Goal: Task Accomplishment & Management: Use online tool/utility

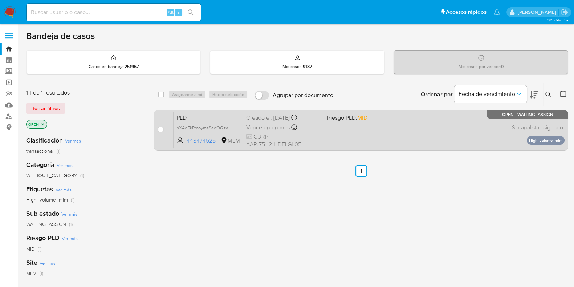
click at [160, 130] on input "checkbox" at bounding box center [161, 129] width 6 height 6
checkbox input "true"
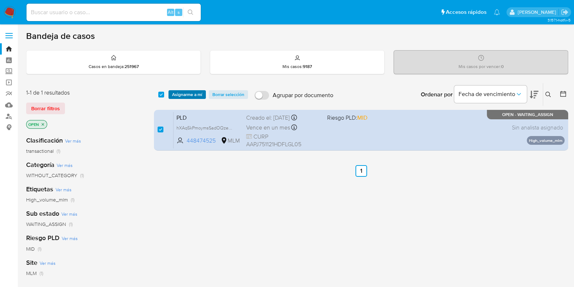
click at [179, 97] on span "Asignarme a mí" at bounding box center [187, 94] width 30 height 7
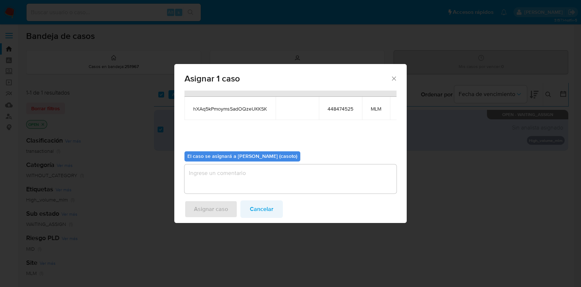
scroll to position [44, 0]
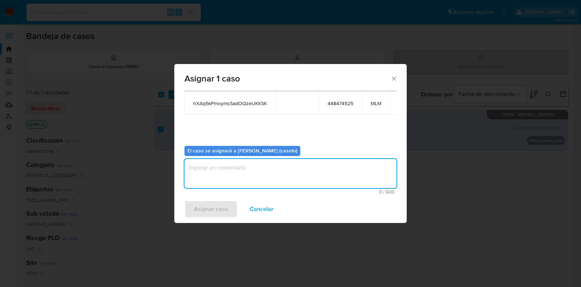
click at [258, 170] on textarea "assign-modal" at bounding box center [291, 173] width 212 height 29
type textarea "l1"
click at [219, 204] on span "Asignar caso" at bounding box center [211, 209] width 34 height 16
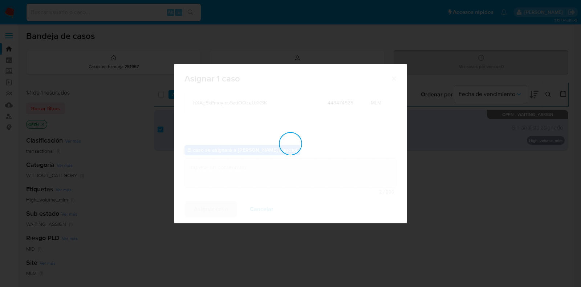
checkbox input "false"
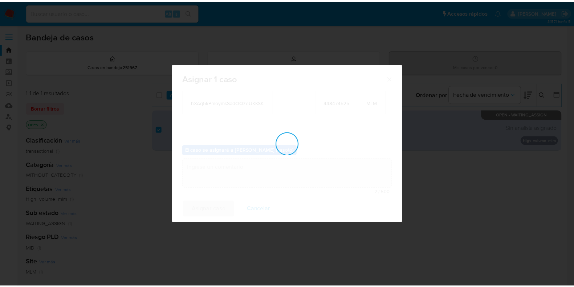
scroll to position [43, 0]
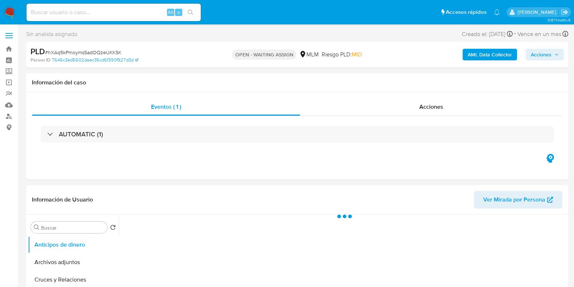
select select "10"
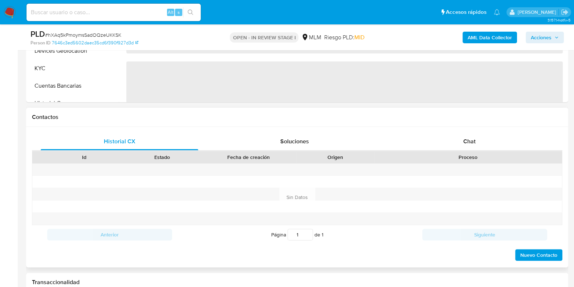
select select "10"
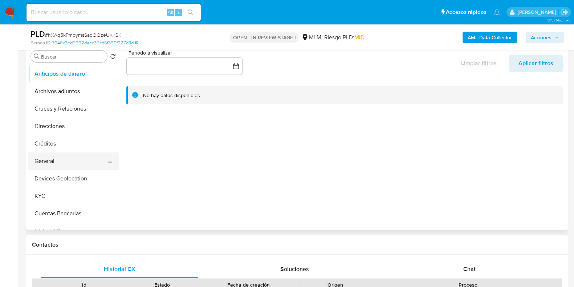
scroll to position [136, 0]
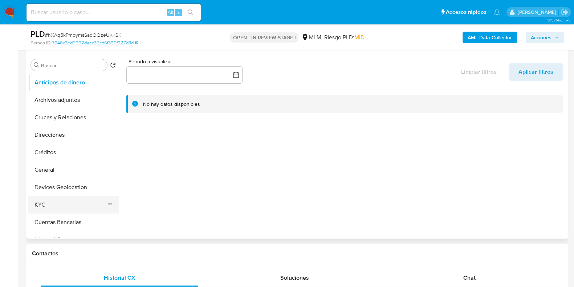
click at [62, 203] on button "KYC" at bounding box center [70, 204] width 85 height 17
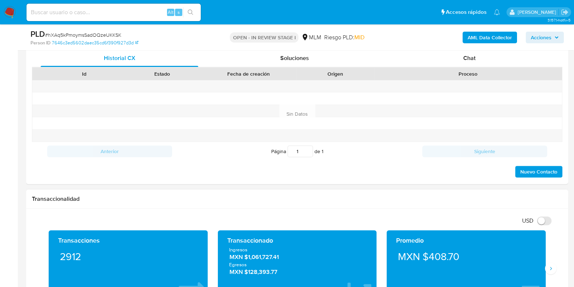
scroll to position [409, 0]
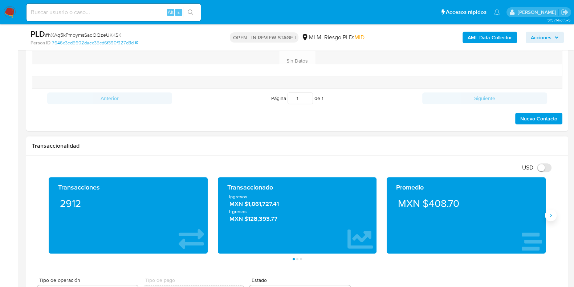
click at [547, 212] on button "Siguiente" at bounding box center [551, 215] width 12 height 12
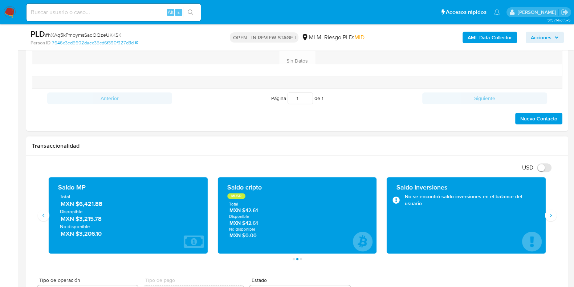
click at [90, 202] on span "MXN $6,421.88" at bounding box center [129, 203] width 136 height 8
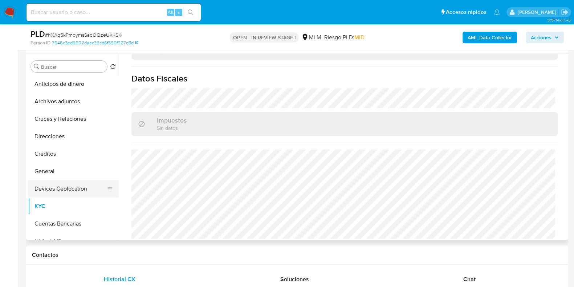
scroll to position [136, 0]
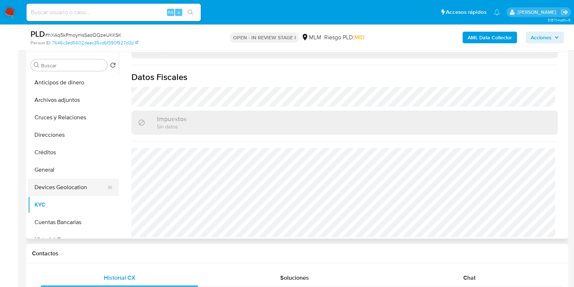
click at [58, 184] on button "Devices Geolocation" at bounding box center [70, 186] width 85 height 17
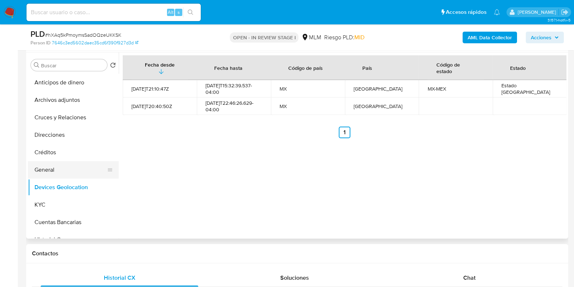
click at [44, 172] on button "General" at bounding box center [70, 169] width 85 height 17
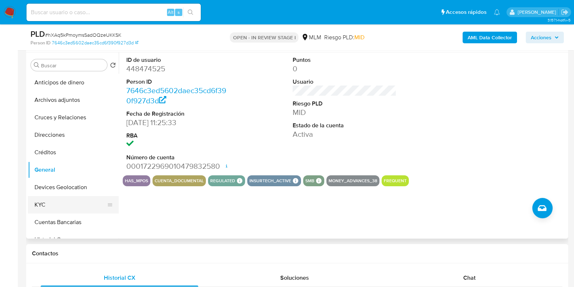
click at [45, 206] on button "KYC" at bounding box center [70, 204] width 85 height 17
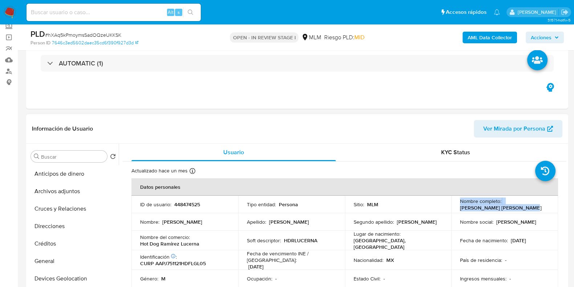
drag, startPoint x: 522, startPoint y: 206, endPoint x: 447, endPoint y: 207, distance: 74.8
click at [447, 207] on tr "ID de usuario : 448474525 Tipo entidad : Persona Sitio : MLM Nombre completo : …" at bounding box center [345, 203] width 427 height 17
click at [490, 213] on td "Nombre social : Julio Miguel" at bounding box center [505, 221] width 107 height 17
drag, startPoint x: 519, startPoint y: 206, endPoint x: 460, endPoint y: 207, distance: 59.9
click at [460, 207] on p "Julio Miguel Alvarado Puga" at bounding box center [500, 207] width 81 height 7
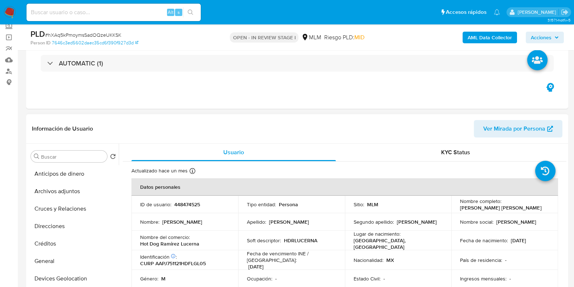
click at [523, 208] on div "Nombre completo : Julio Miguel Alvarado Puga" at bounding box center [504, 204] width 89 height 13
drag, startPoint x: 523, startPoint y: 207, endPoint x: 459, endPoint y: 210, distance: 64.3
click at [460, 210] on div "Nombre completo : Julio Miguel Alvarado Puga" at bounding box center [504, 204] width 89 height 13
copy p "Julio Miguel Alvarado Puga"
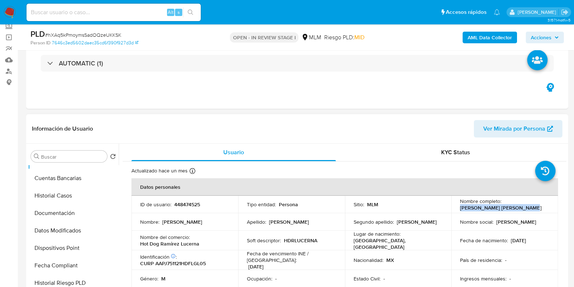
scroll to position [136, 0]
click at [66, 211] on button "Documentación" at bounding box center [70, 211] width 85 height 17
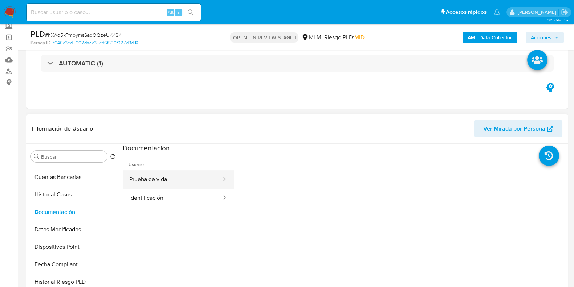
click at [158, 184] on button "Prueba de vida" at bounding box center [173, 179] width 100 height 19
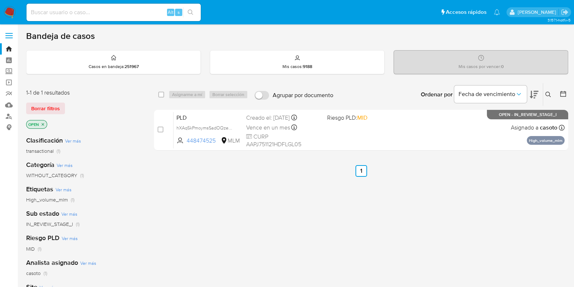
click at [549, 94] on icon at bounding box center [549, 95] width 6 height 6
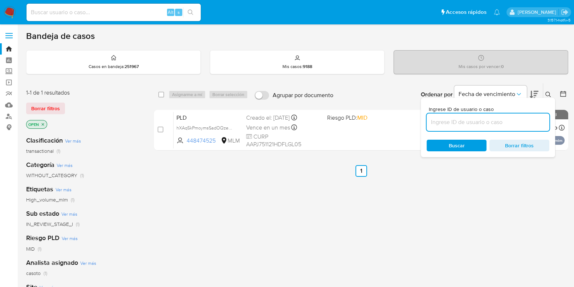
click at [506, 124] on input at bounding box center [488, 121] width 123 height 9
type input "456886434"
click at [546, 96] on div at bounding box center [547, 96] width 3 height 3
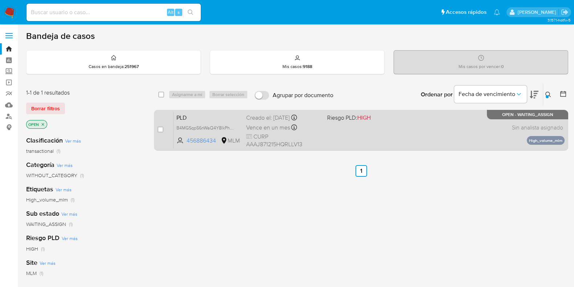
click at [469, 130] on div "PLD B4MGSqp56nWaQ4Y8lkPhCzp5 456886434 MLM Riesgo PLD: HIGH Creado el: 12/08/20…" at bounding box center [369, 130] width 391 height 37
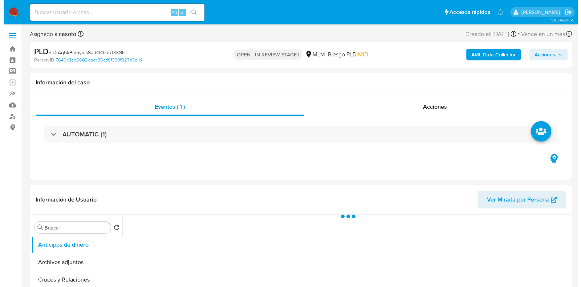
scroll to position [90, 0]
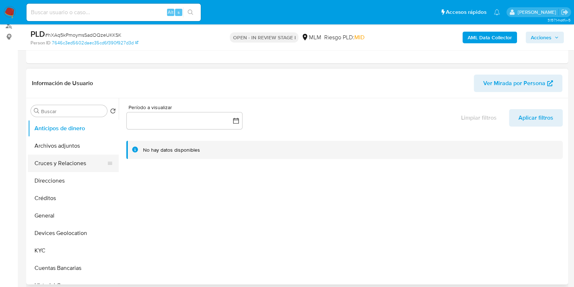
click at [77, 154] on button "Cruces y Relaciones" at bounding box center [70, 162] width 85 height 17
select select "10"
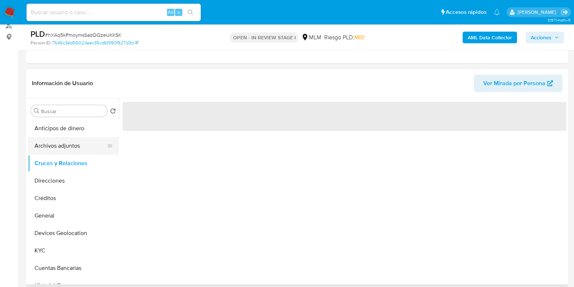
click at [73, 143] on button "Archivos adjuntos" at bounding box center [70, 145] width 85 height 17
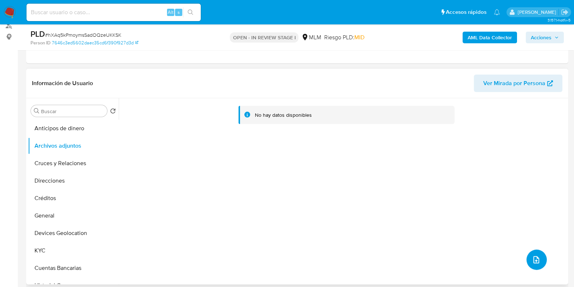
click at [537, 257] on icon "upload-file" at bounding box center [536, 259] width 9 height 9
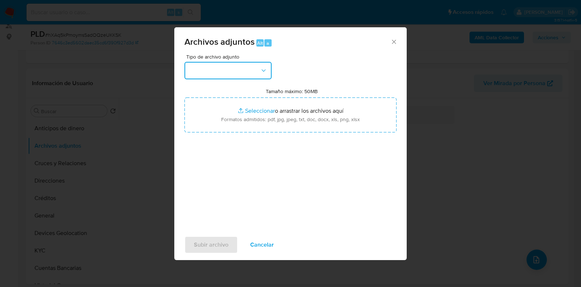
click at [235, 75] on button "button" at bounding box center [228, 70] width 87 height 17
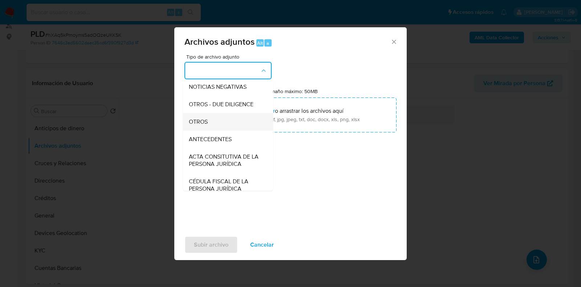
click at [204, 125] on span "OTROS" at bounding box center [198, 121] width 19 height 7
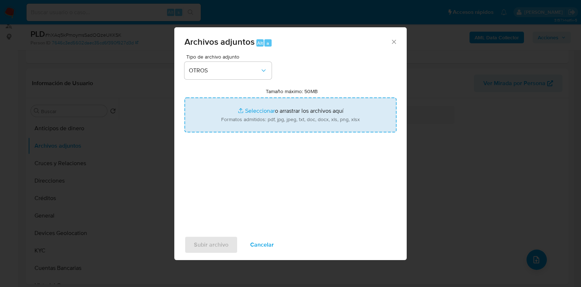
click at [258, 113] on input "Tamaño máximo: 50MB Seleccionar archivos" at bounding box center [291, 114] width 212 height 35
type input "C:\fakepath\448474525_JULIO MIGUEL ALVARADO PUGA_AGO2025.xlsx"
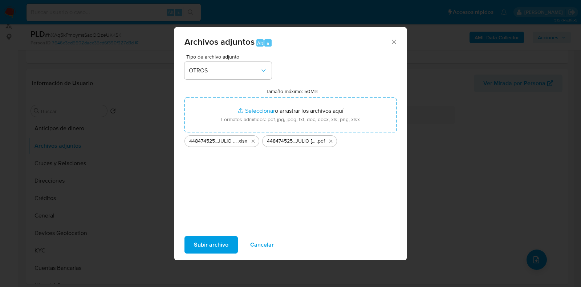
click at [202, 237] on span "Subir archivo" at bounding box center [211, 244] width 35 height 16
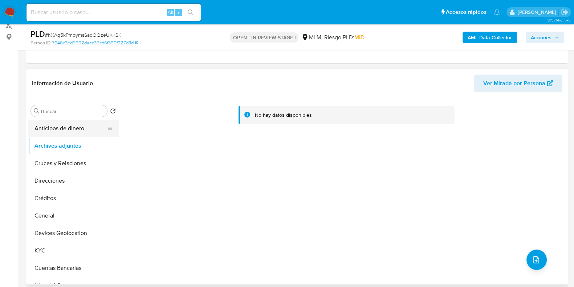
click at [63, 122] on button "Anticipos de dinero" at bounding box center [70, 128] width 85 height 17
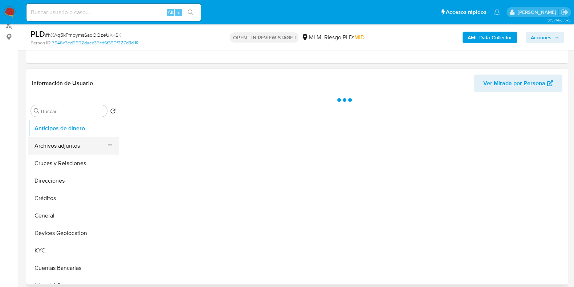
click at [54, 142] on button "Archivos adjuntos" at bounding box center [70, 145] width 85 height 17
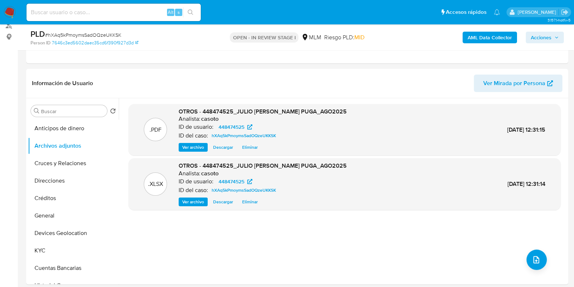
click at [554, 35] on span "Acciones" at bounding box center [545, 37] width 28 height 10
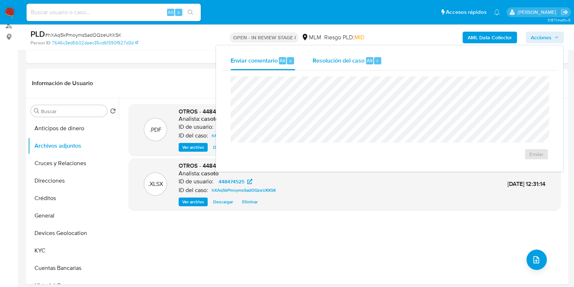
drag, startPoint x: 344, startPoint y: 56, endPoint x: 341, endPoint y: 65, distance: 10.3
click at [343, 56] on span "Resolución del caso" at bounding box center [339, 60] width 52 height 8
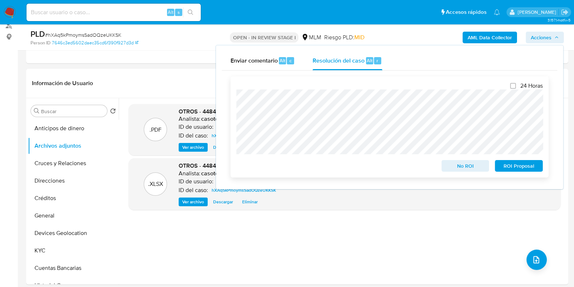
click at [458, 166] on span "No ROI" at bounding box center [466, 166] width 38 height 10
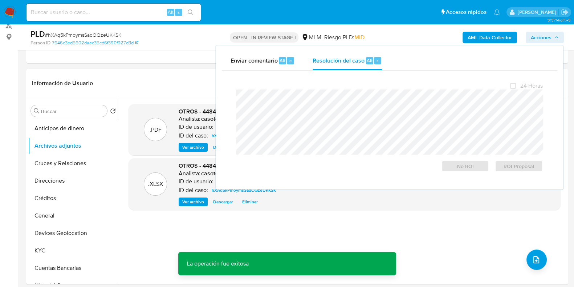
click at [98, 35] on span "# hXAq5kPmoymsSadOQzeUKKSK" at bounding box center [83, 34] width 76 height 7
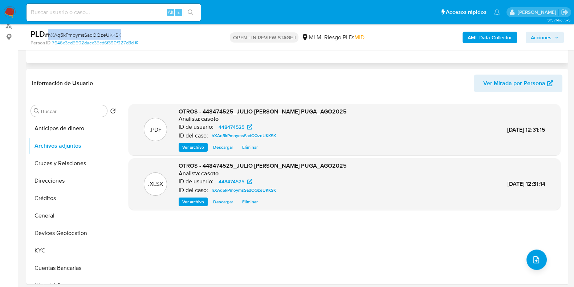
copy span "hXAq5kPmoymsSadOQzeUKKSK"
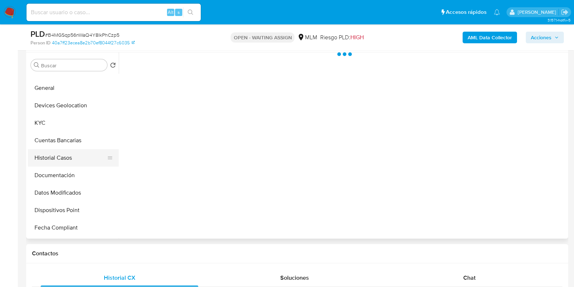
scroll to position [90, 0]
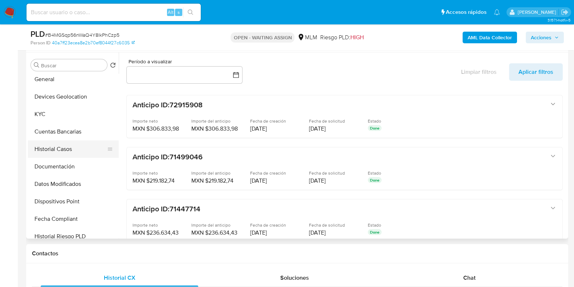
click at [65, 149] on button "Historial Casos" at bounding box center [70, 148] width 85 height 17
select select "10"
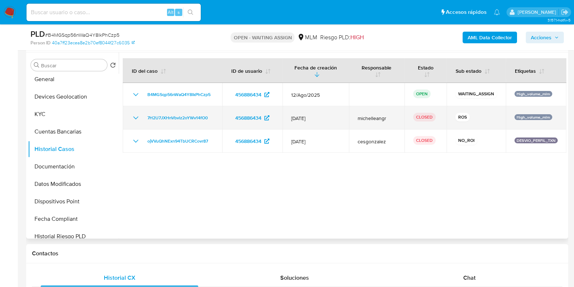
click at [134, 121] on icon "Mostrar/Ocultar" at bounding box center [136, 117] width 9 height 9
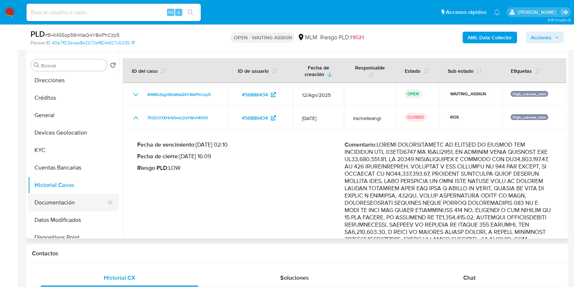
scroll to position [0, 0]
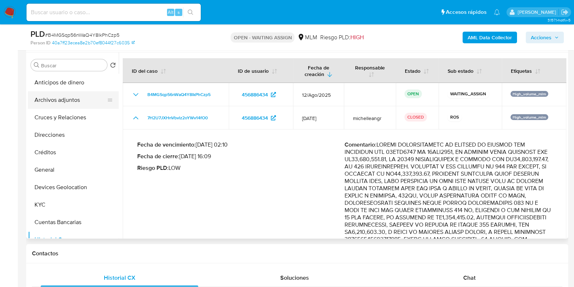
click at [66, 104] on button "Archivos adjuntos" at bounding box center [70, 99] width 85 height 17
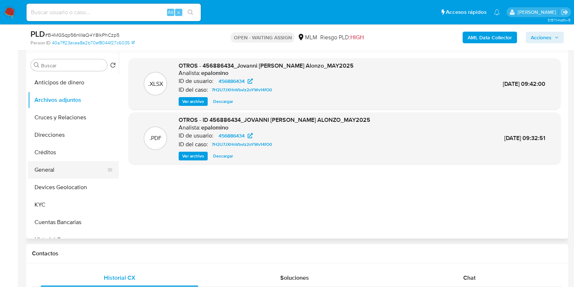
click at [56, 172] on button "General" at bounding box center [70, 169] width 85 height 17
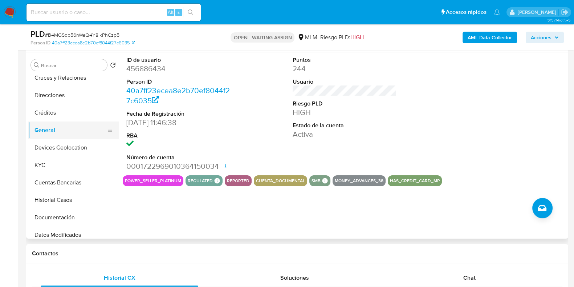
scroll to position [90, 0]
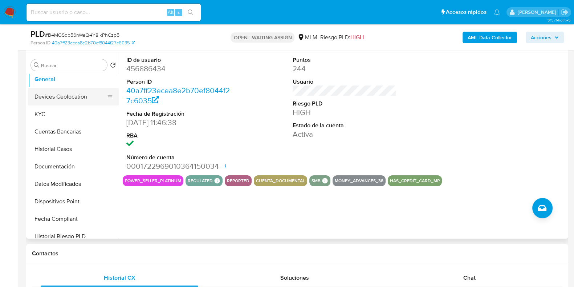
click at [73, 101] on button "Devices Geolocation" at bounding box center [70, 96] width 85 height 17
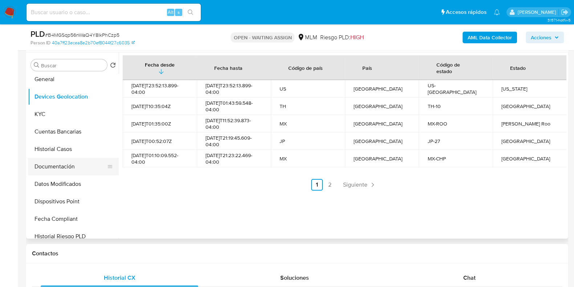
click at [65, 166] on button "Documentación" at bounding box center [70, 166] width 85 height 17
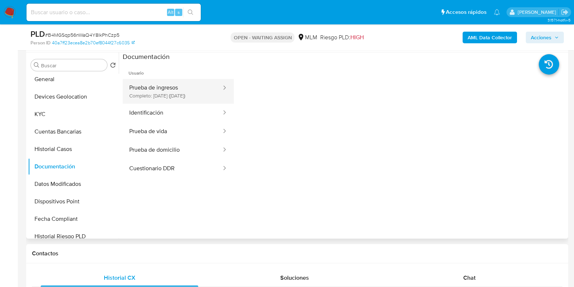
click at [156, 103] on button "Prueba de ingresos Completo: 09/03/2023 (hace 2 años)" at bounding box center [173, 91] width 100 height 25
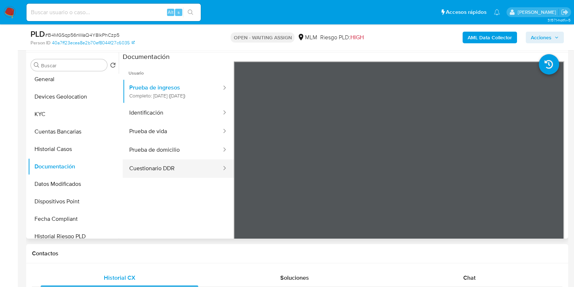
click at [167, 172] on button "Cuestionario DDR" at bounding box center [173, 168] width 100 height 19
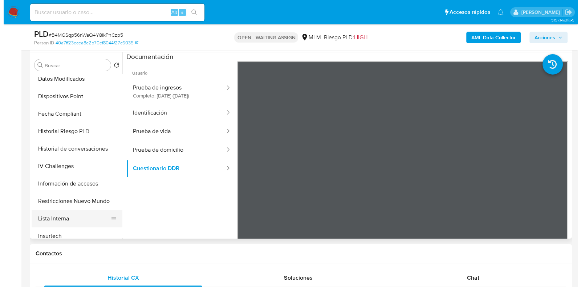
scroll to position [181, 0]
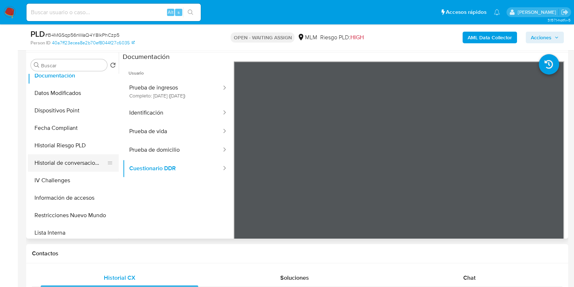
click at [70, 165] on button "Historial de conversaciones" at bounding box center [70, 162] width 85 height 17
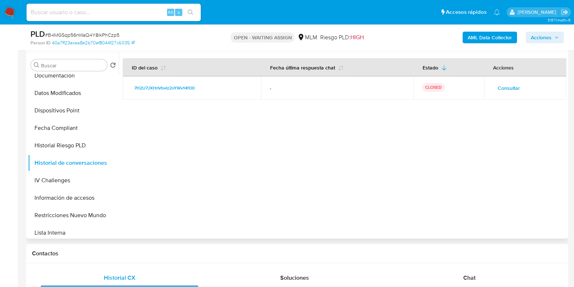
click at [519, 89] on button "Consultar" at bounding box center [509, 88] width 32 height 12
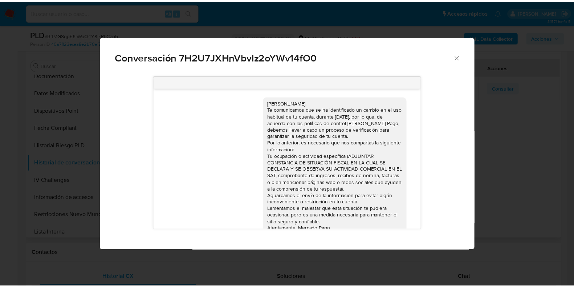
scroll to position [19, 0]
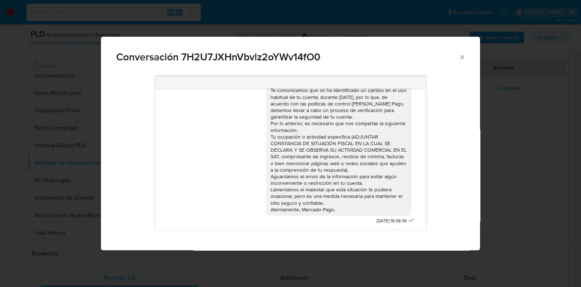
click at [461, 62] on div "Conversación 7H2U7JXHnVbvlz2oYWv14fO0" at bounding box center [290, 54] width 379 height 35
click at [458, 57] on span "Conversación 7H2U7JXHnVbvlz2oYWv14fO0" at bounding box center [287, 57] width 343 height 10
click at [462, 57] on icon "Cerrar" at bounding box center [462, 57] width 4 height 4
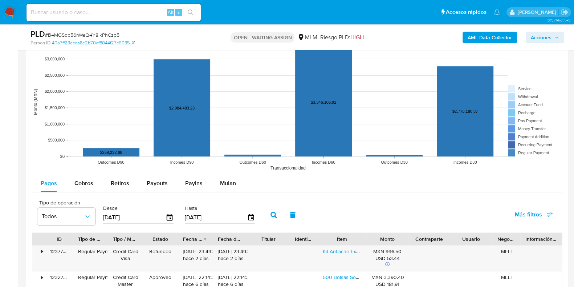
scroll to position [681, 0]
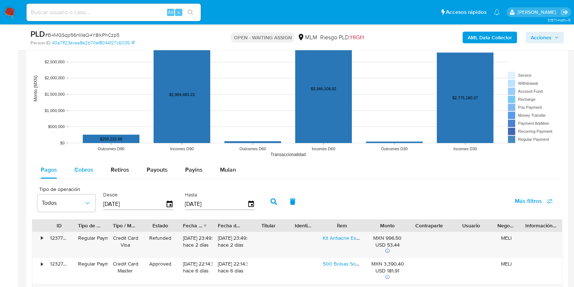
click at [89, 171] on span "Cobros" at bounding box center [83, 169] width 19 height 8
select select "10"
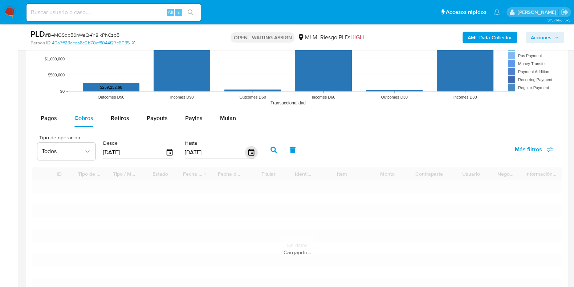
scroll to position [817, 0]
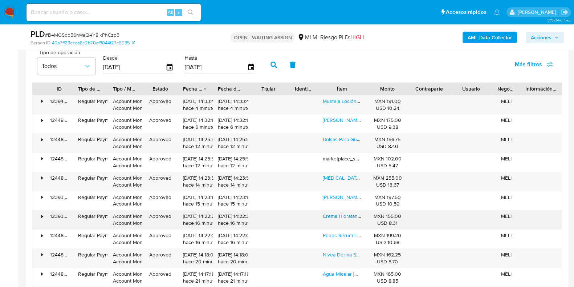
click at [341, 214] on link "Crema Hidratante Anti-imperfecciones Garnier Express Aclara" at bounding box center [403, 215] width 160 height 7
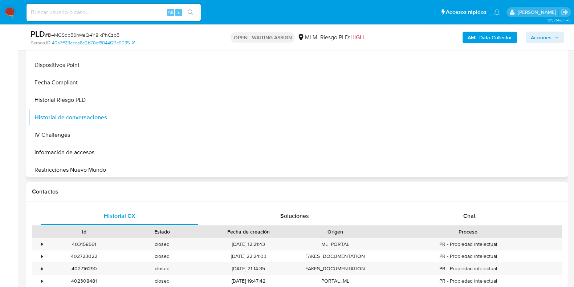
scroll to position [80, 0]
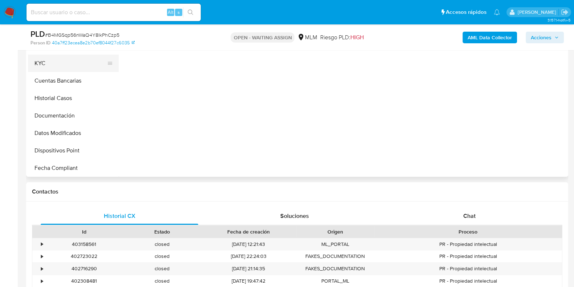
click at [50, 65] on button "KYC" at bounding box center [70, 62] width 85 height 17
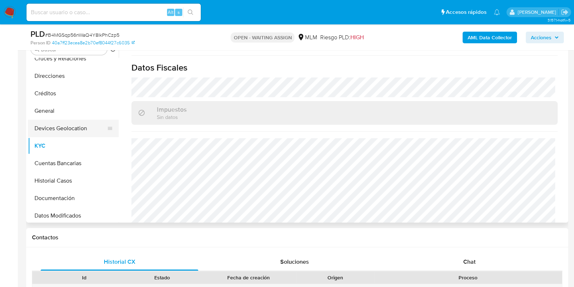
scroll to position [35, 0]
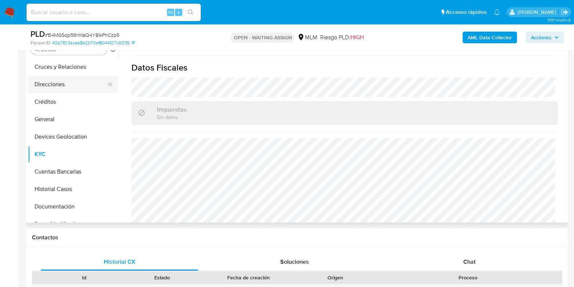
click at [55, 85] on button "Direcciones" at bounding box center [70, 84] width 85 height 17
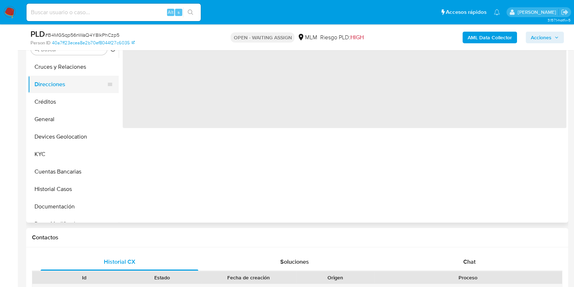
scroll to position [0, 0]
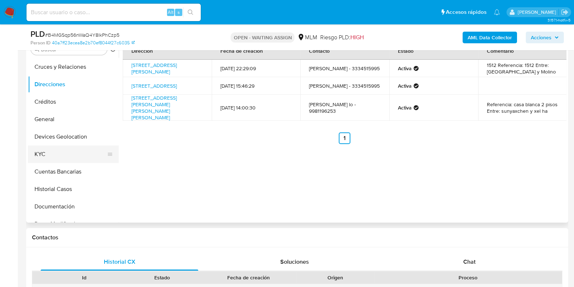
click at [49, 151] on button "KYC" at bounding box center [70, 153] width 85 height 17
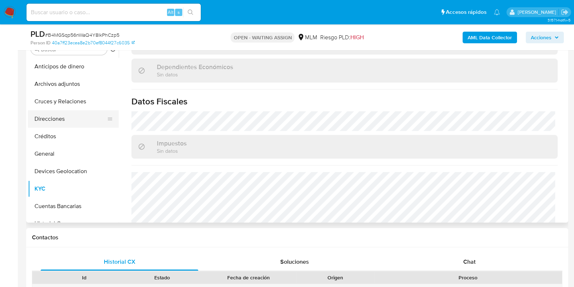
click at [53, 117] on button "Direcciones" at bounding box center [70, 118] width 85 height 17
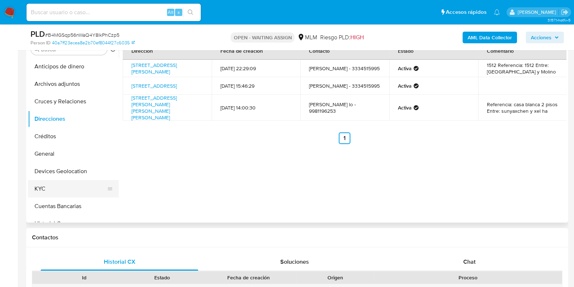
click at [49, 186] on button "KYC" at bounding box center [70, 188] width 85 height 17
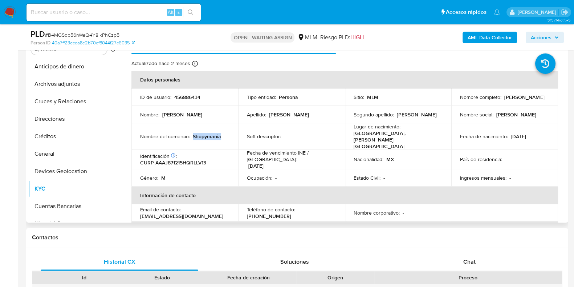
drag, startPoint x: 221, startPoint y: 129, endPoint x: 191, endPoint y: 134, distance: 30.3
click at [191, 134] on div "Nombre del comercio : Shopymania" at bounding box center [184, 136] width 89 height 7
copy p "Shopymania"
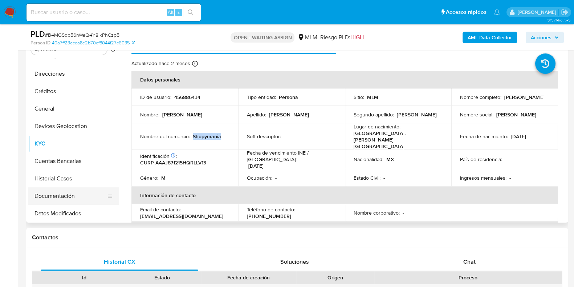
click at [58, 195] on button "Documentación" at bounding box center [70, 195] width 85 height 17
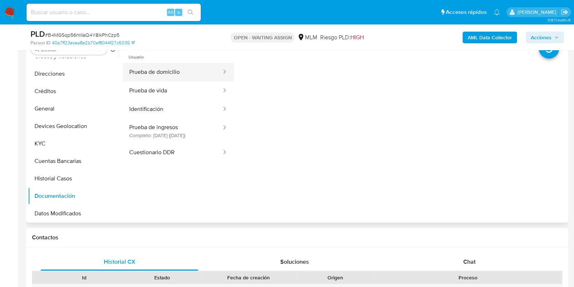
click at [174, 75] on button "Prueba de domicilio" at bounding box center [173, 72] width 100 height 19
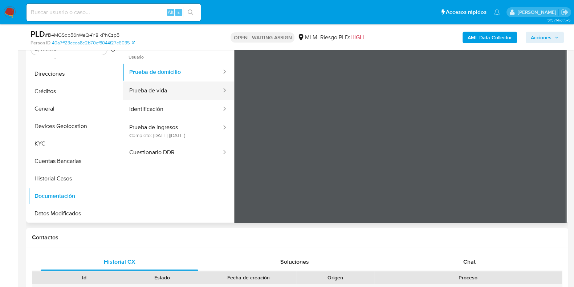
click at [166, 93] on button "Prueba de vida" at bounding box center [173, 90] width 100 height 19
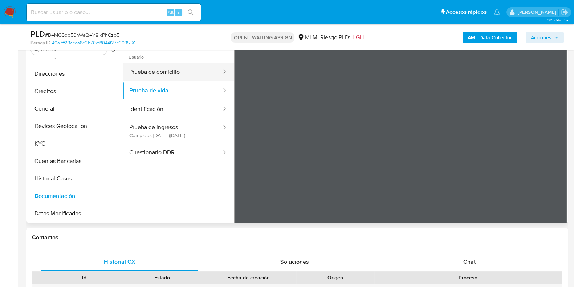
click at [191, 79] on button "Prueba de domicilio" at bounding box center [173, 72] width 100 height 19
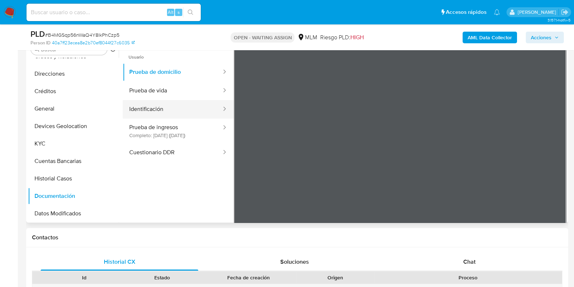
click at [165, 107] on button "Identificación" at bounding box center [173, 109] width 100 height 19
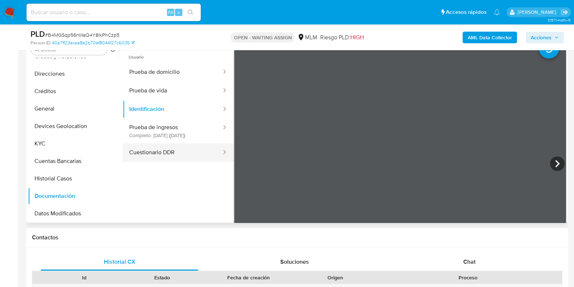
click at [145, 155] on button "Cuestionario DDR" at bounding box center [173, 152] width 100 height 19
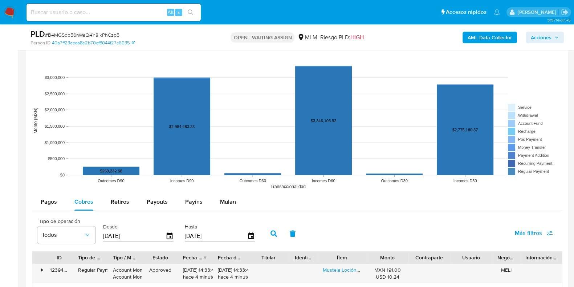
scroll to position [788, 0]
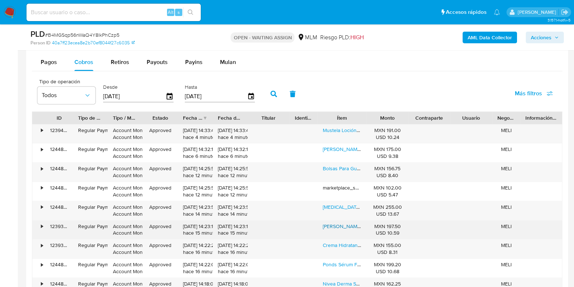
click at [334, 224] on link "Garnier Skinactive Gel Limpiador Facial Purificante Con Ácido Salicílico Y Vita…" at bounding box center [471, 225] width 296 height 7
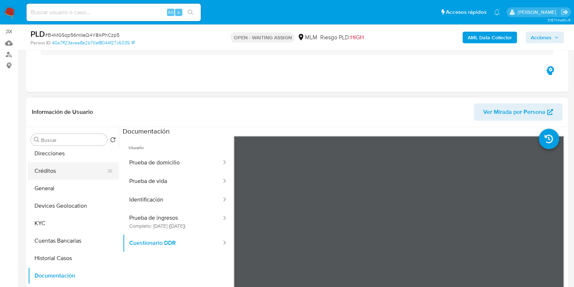
scroll to position [0, 0]
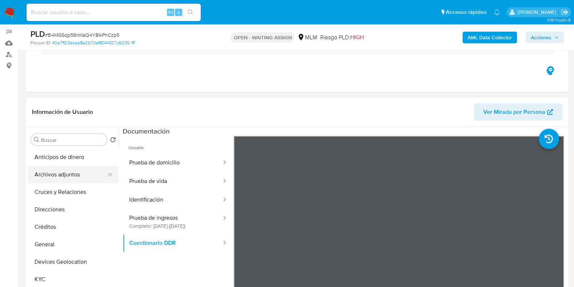
click at [55, 172] on button "Archivos adjuntos" at bounding box center [70, 174] width 85 height 17
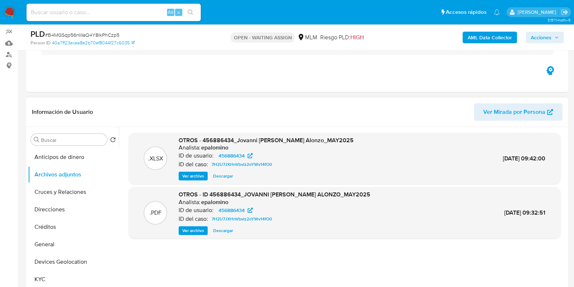
click at [187, 231] on span "Ver archivo" at bounding box center [193, 230] width 22 height 7
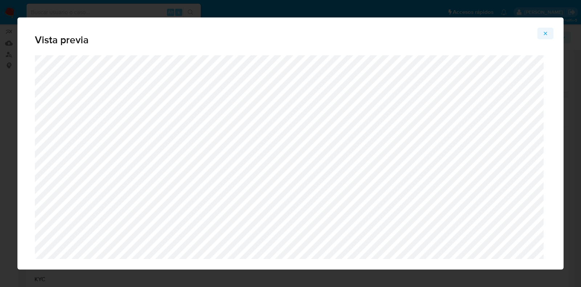
click at [543, 33] on icon "Attachment preview" at bounding box center [546, 34] width 6 height 6
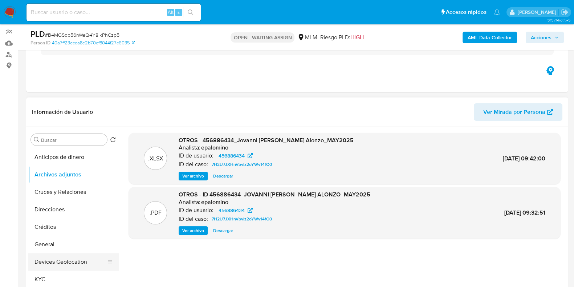
drag, startPoint x: 52, startPoint y: 270, endPoint x: 64, endPoint y: 267, distance: 11.8
click at [52, 270] on button "Devices Geolocation" at bounding box center [70, 261] width 85 height 17
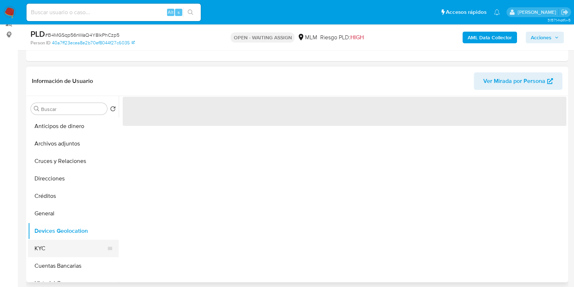
scroll to position [107, 0]
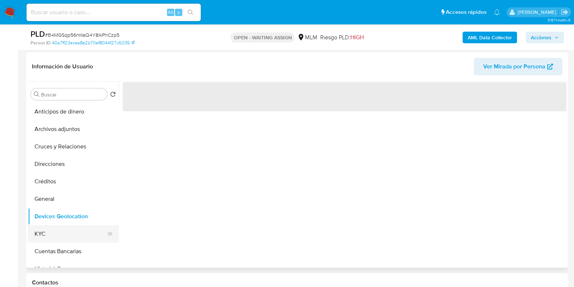
click at [56, 234] on button "KYC" at bounding box center [70, 233] width 85 height 17
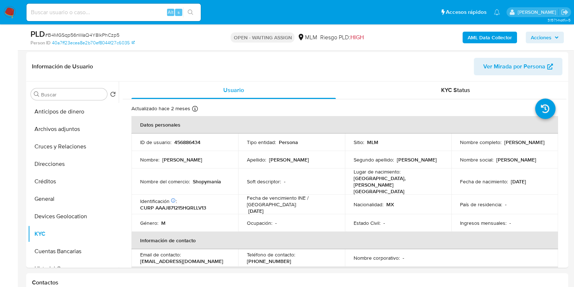
scroll to position [45, 0]
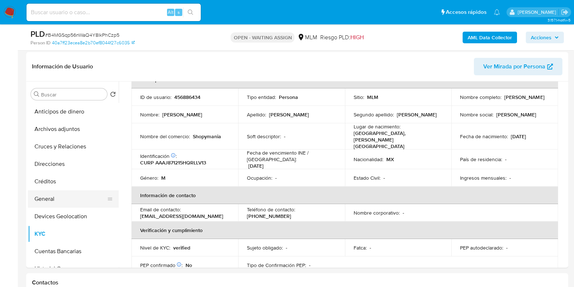
click at [71, 199] on button "General" at bounding box center [70, 198] width 85 height 17
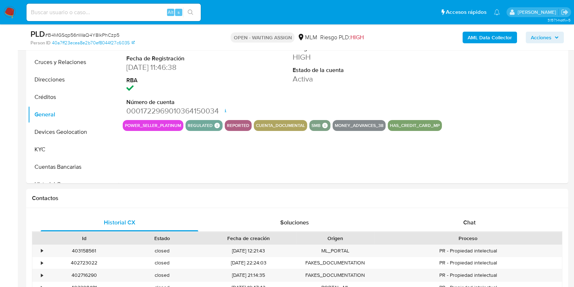
scroll to position [198, 0]
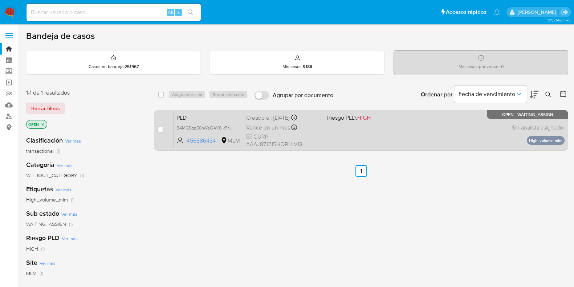
click at [372, 134] on div "PLD B4MGSqp56nWaQ4Y8lkPhCzp5 456886434 MLM Riesgo PLD: HIGH Creado el: [DATE] C…" at bounding box center [369, 130] width 391 height 37
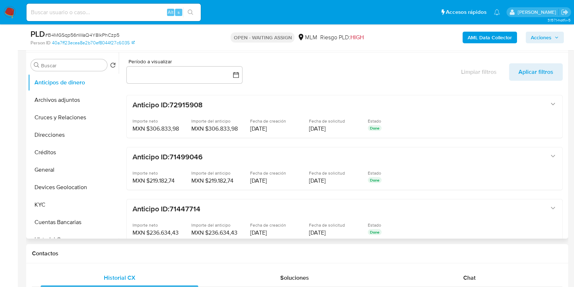
scroll to position [135, 0]
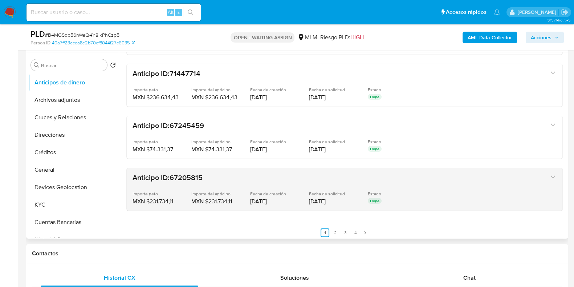
select select "10"
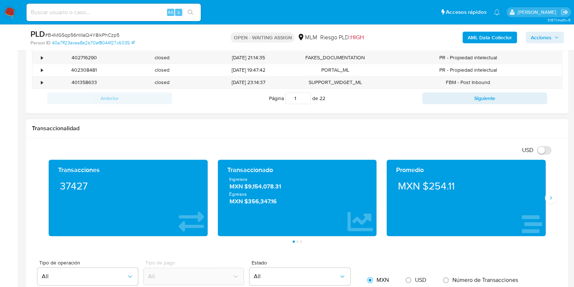
scroll to position [317, 0]
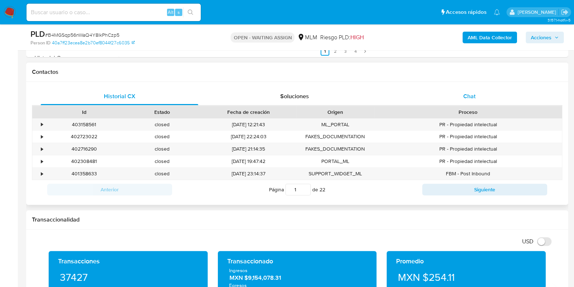
click at [474, 102] on div "Chat" at bounding box center [470, 96] width 158 height 17
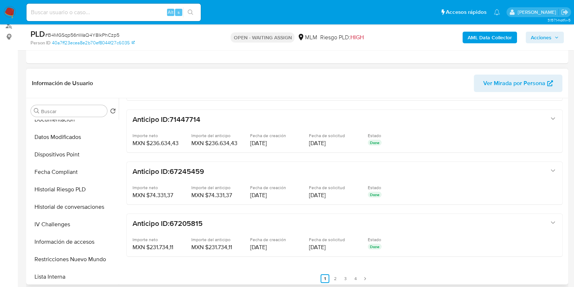
scroll to position [227, 0]
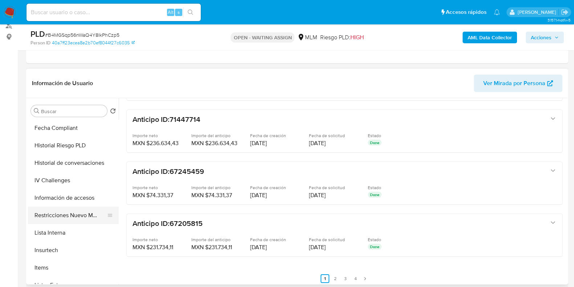
click at [78, 218] on button "Restricciones Nuevo Mundo" at bounding box center [70, 214] width 85 height 17
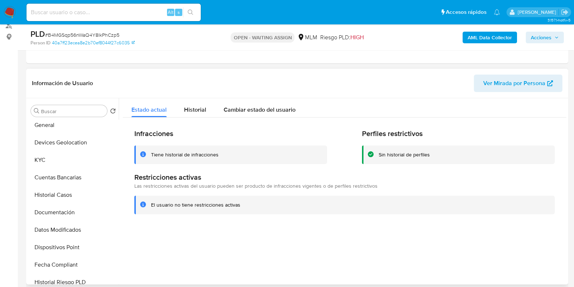
scroll to position [45, 0]
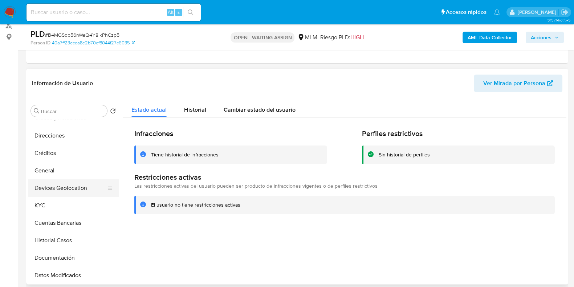
click at [70, 189] on button "Devices Geolocation" at bounding box center [70, 187] width 85 height 17
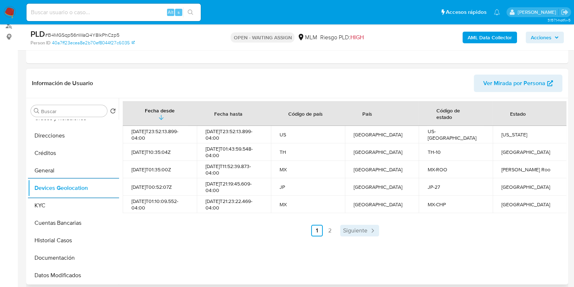
click at [364, 233] on span "Siguiente" at bounding box center [355, 230] width 24 height 6
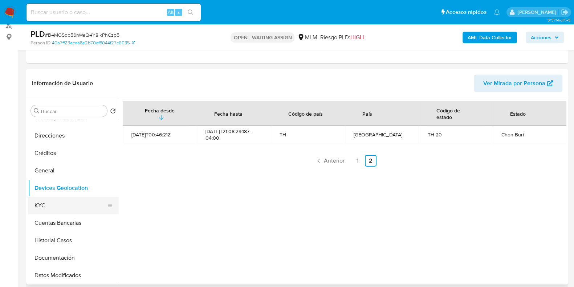
click at [85, 202] on button "KYC" at bounding box center [70, 205] width 85 height 17
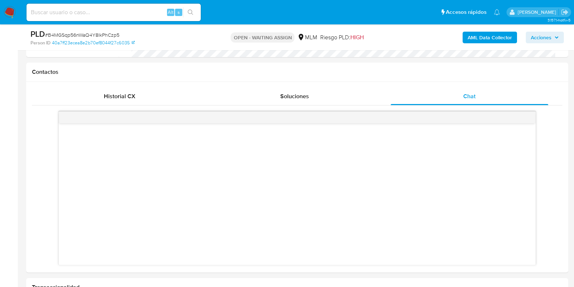
scroll to position [499, 0]
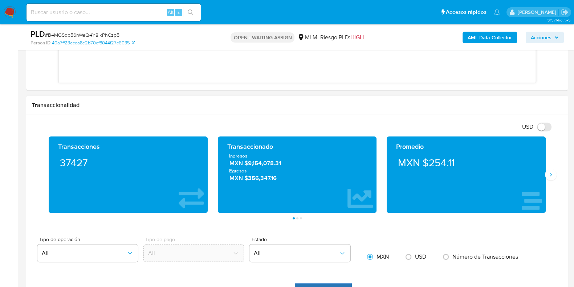
drag, startPoint x: 550, startPoint y: 173, endPoint x: 461, endPoint y: 196, distance: 92.2
click at [548, 175] on icon "Siguiente" at bounding box center [551, 174] width 6 height 6
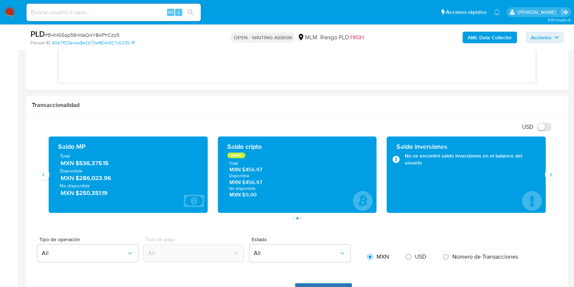
click at [94, 162] on span "MXN $536,375.15" at bounding box center [129, 163] width 136 height 8
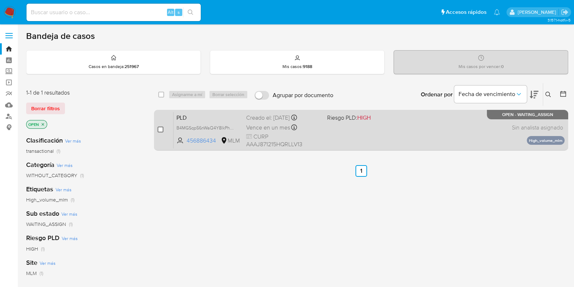
click at [160, 130] on input "checkbox" at bounding box center [161, 129] width 6 height 6
checkbox input "true"
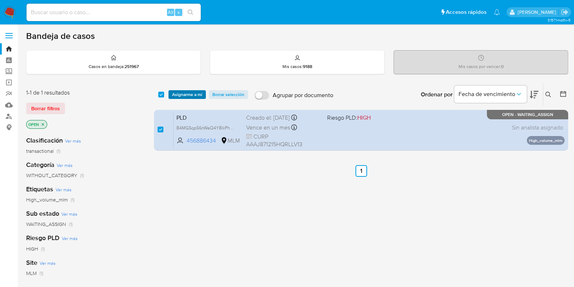
click at [182, 96] on span "Asignarme a mí" at bounding box center [187, 94] width 30 height 7
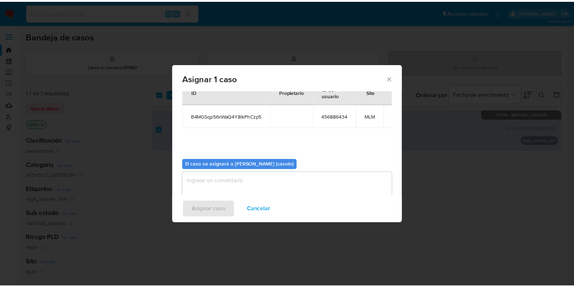
scroll to position [37, 0]
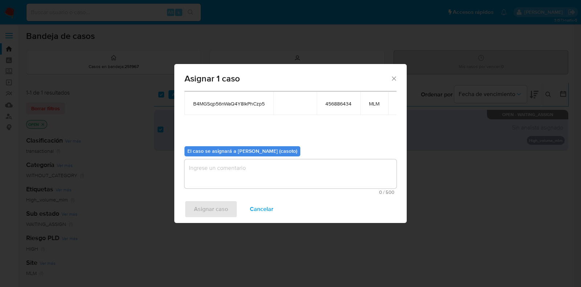
click at [227, 180] on textarea "assign-modal" at bounding box center [291, 173] width 212 height 29
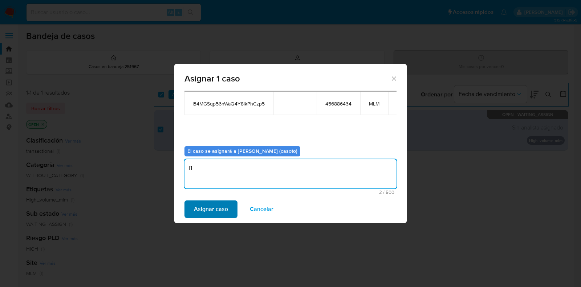
type textarea "l1"
click at [209, 207] on span "Asignar caso" at bounding box center [211, 209] width 34 height 16
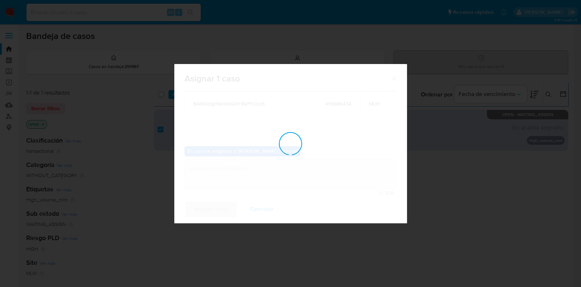
checkbox input "false"
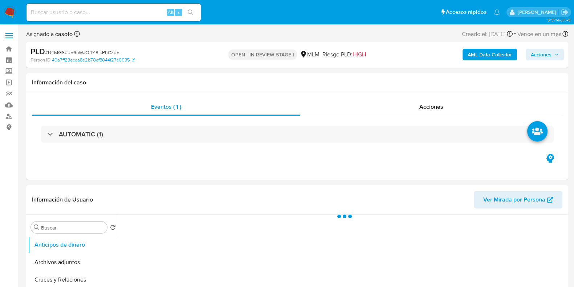
scroll to position [90, 0]
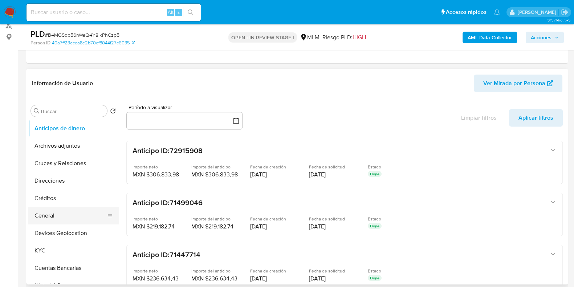
select select "10"
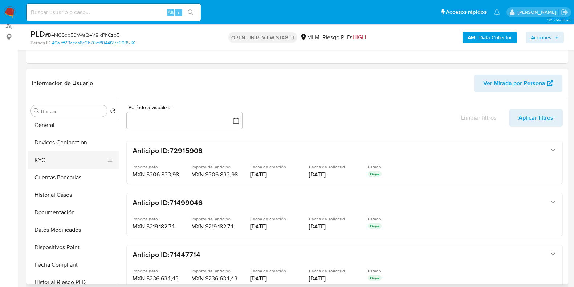
click at [66, 159] on button "KYC" at bounding box center [70, 159] width 85 height 17
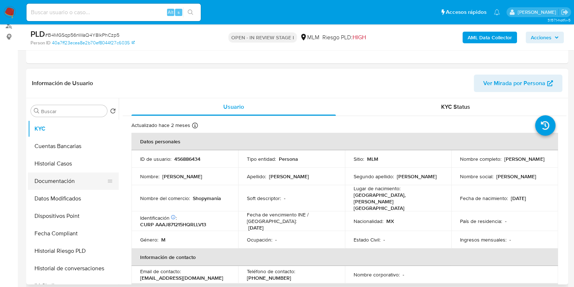
scroll to position [136, 0]
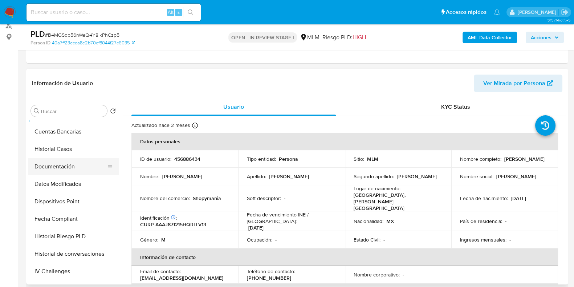
click at [62, 168] on button "Documentación" at bounding box center [70, 166] width 85 height 17
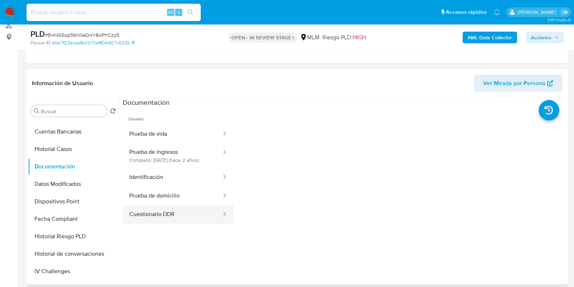
click at [182, 214] on button "Cuestionario DDR" at bounding box center [173, 214] width 100 height 19
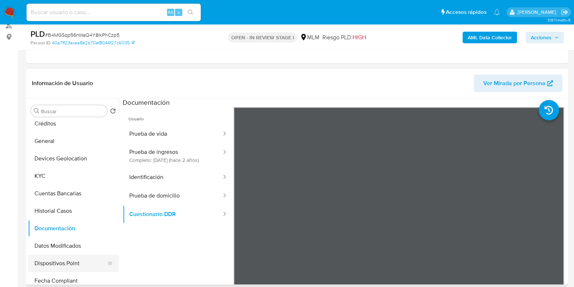
scroll to position [0, 0]
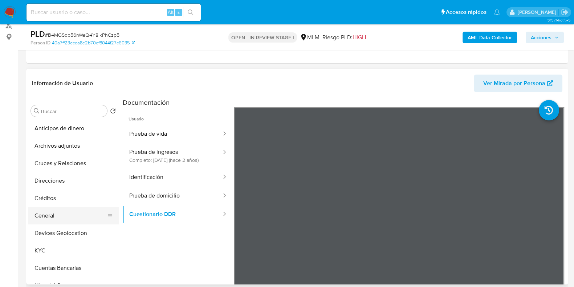
drag, startPoint x: 47, startPoint y: 215, endPoint x: 43, endPoint y: 211, distance: 6.2
click at [47, 217] on button "General" at bounding box center [70, 215] width 85 height 17
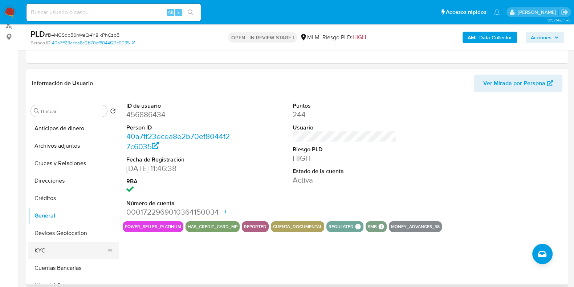
click at [61, 256] on button "KYC" at bounding box center [70, 250] width 85 height 17
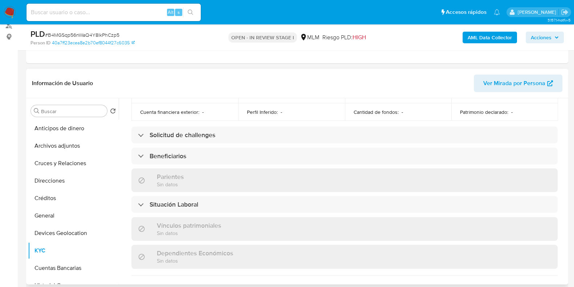
scroll to position [317, 0]
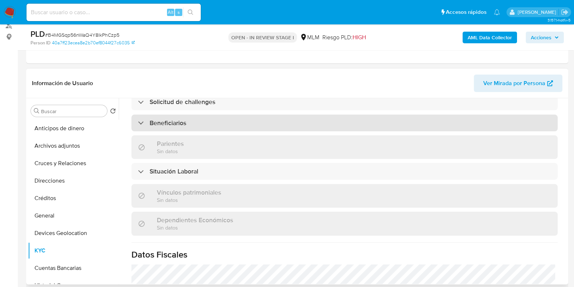
click at [236, 114] on div "Beneficiarios" at bounding box center [345, 122] width 426 height 17
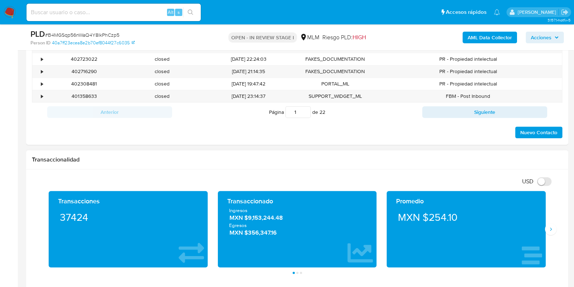
scroll to position [409, 0]
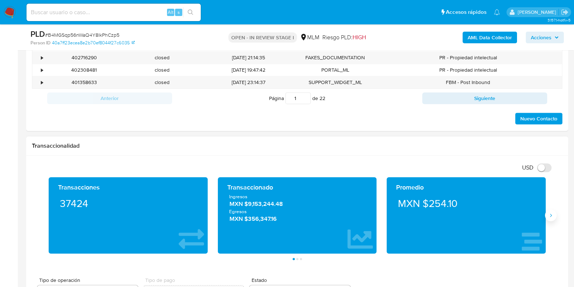
click at [548, 219] on button "Siguiente" at bounding box center [551, 215] width 12 height 12
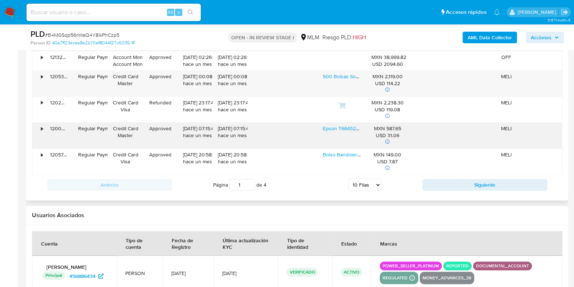
scroll to position [908, 0]
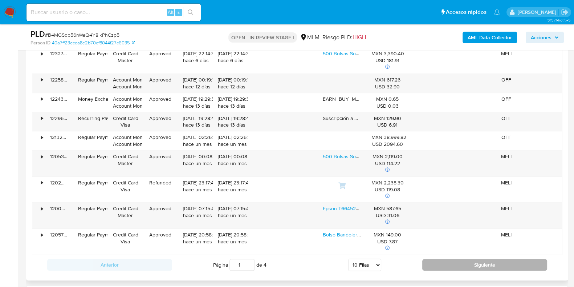
click at [429, 268] on button "Siguiente" at bounding box center [484, 265] width 125 height 12
type input "2"
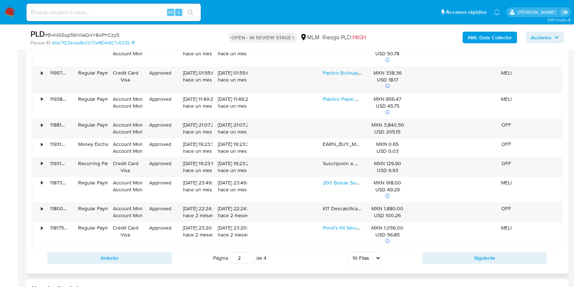
click at [447, 262] on div "Anterior Página 2 de 4 5 Filas 10 Filas 20 Filas 25 Filas 50 Filas 100 Filas Si…" at bounding box center [297, 258] width 531 height 20
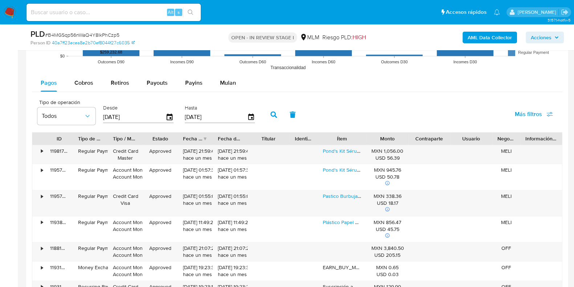
scroll to position [772, 0]
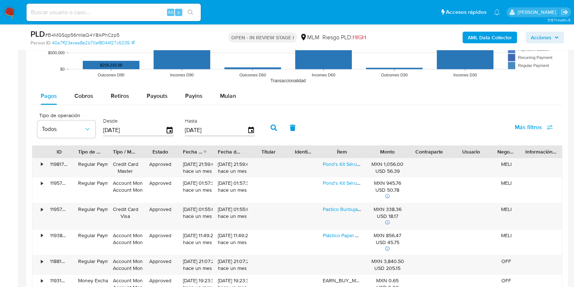
click at [88, 104] on div "Pagos Cobros Retiros Payouts Payins Mulan Tipo de operación Todos Desde 04/06/2…" at bounding box center [297, 245] width 531 height 316
click at [88, 97] on span "Cobros" at bounding box center [83, 96] width 19 height 8
select select "10"
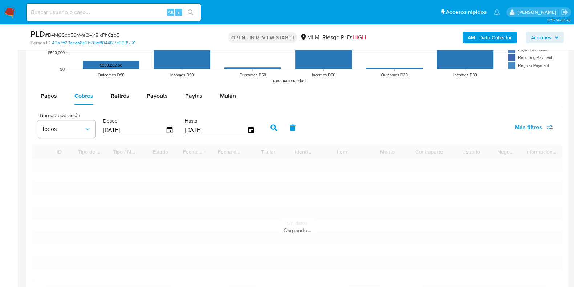
scroll to position [863, 0]
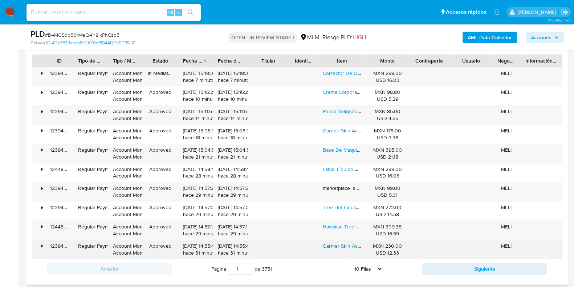
click at [338, 244] on link "Garnier Skin Active Limpiador Profundo Exfoliante Antiimperfecciones Con Ácido …" at bounding box center [446, 245] width 247 height 7
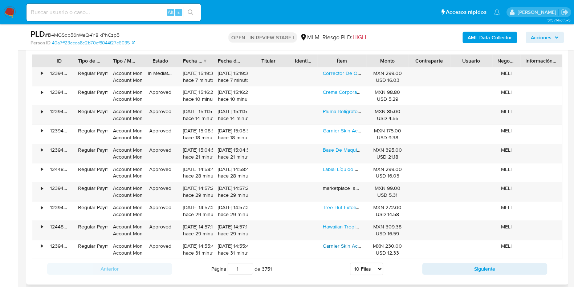
click at [247, 267] on input "1" at bounding box center [240, 269] width 25 height 12
drag, startPoint x: 247, startPoint y: 265, endPoint x: 348, endPoint y: 265, distance: 100.6
click at [247, 264] on input "17" at bounding box center [240, 269] width 25 height 12
type input "17"
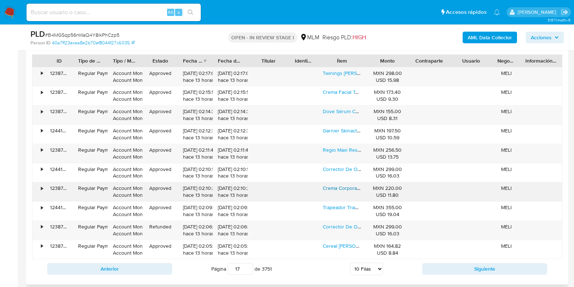
click at [346, 187] on link "Crema Corporal Lubriderm® Prevención 750 Ml" at bounding box center [383, 187] width 121 height 7
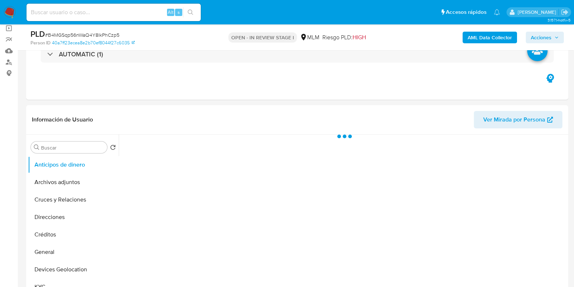
scroll to position [136, 0]
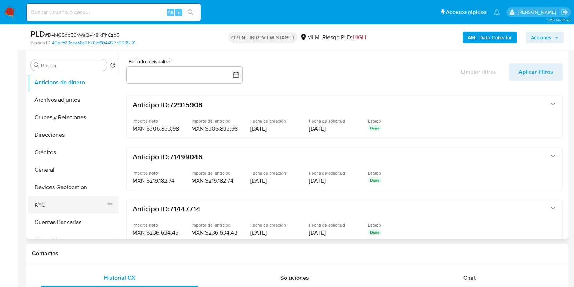
select select "10"
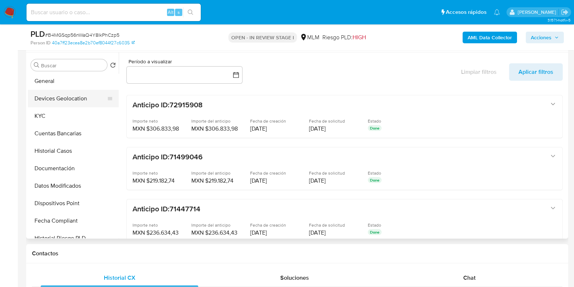
scroll to position [90, 0]
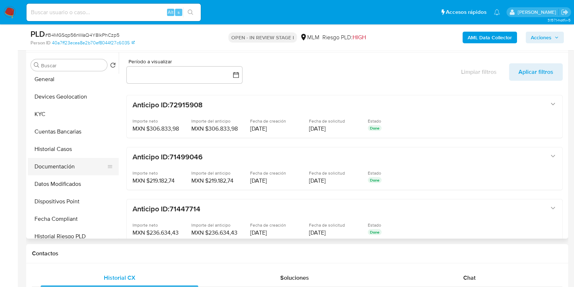
click at [48, 166] on button "Documentación" at bounding box center [70, 166] width 85 height 17
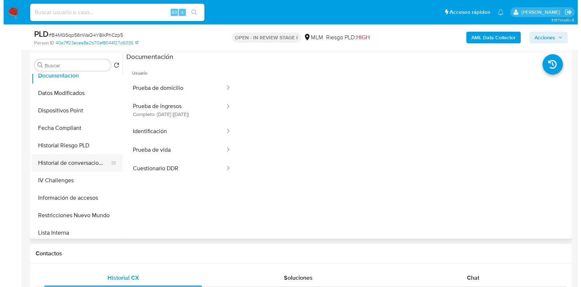
scroll to position [181, 0]
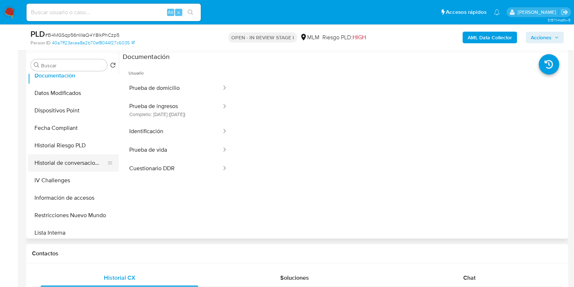
click at [65, 162] on button "Historial de conversaciones" at bounding box center [70, 162] width 85 height 17
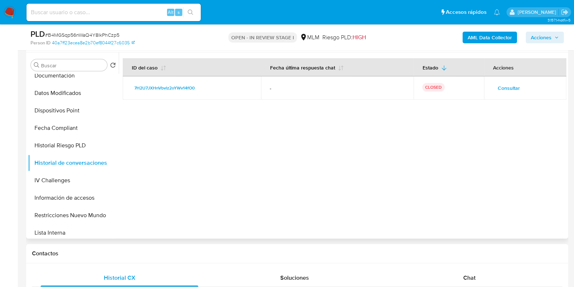
click at [499, 89] on span "Consultar" at bounding box center [509, 88] width 22 height 10
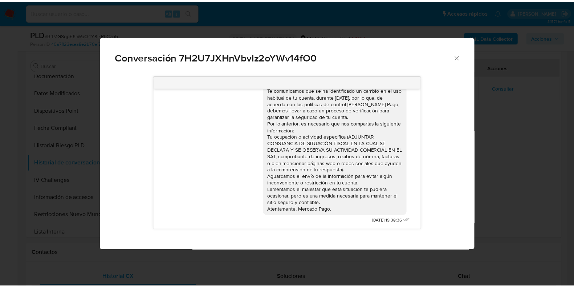
scroll to position [0, 0]
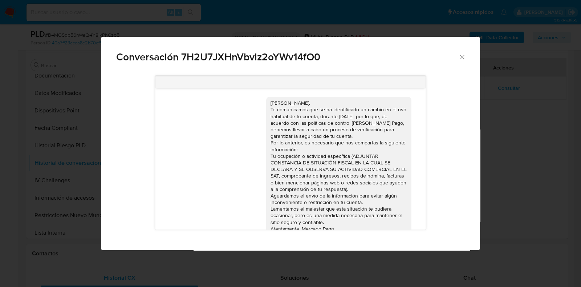
drag, startPoint x: 333, startPoint y: 208, endPoint x: 260, endPoint y: 92, distance: 137.5
click at [266, 92] on div "Estimado Jovanni Alfaro Alonzo. Te comunicamos que se ha identificado un cambio…" at bounding box center [341, 169] width 150 height 154
copy div "Estimado Jovanni Alfaro Alonzo. Te comunicamos que se ha identificado un cambio…"
click at [460, 59] on icon "Cerrar" at bounding box center [462, 56] width 7 height 7
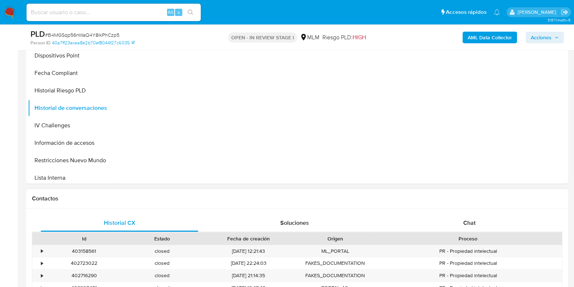
scroll to position [317, 0]
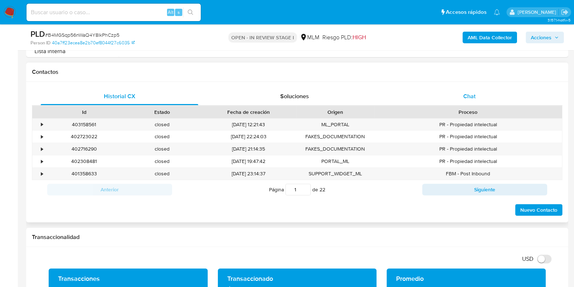
click at [477, 100] on div "Chat" at bounding box center [470, 96] width 158 height 17
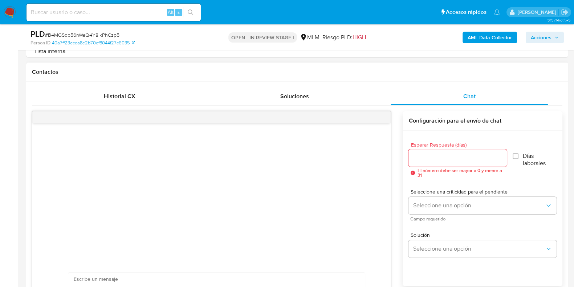
click at [431, 155] on input "Esperar Respuesta (días)" at bounding box center [458, 157] width 98 height 9
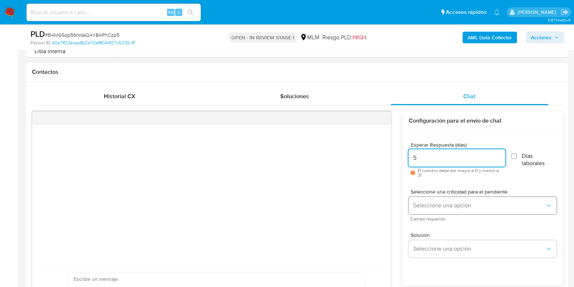
type input "5"
click at [423, 200] on button "Seleccione una opción" at bounding box center [483, 205] width 148 height 17
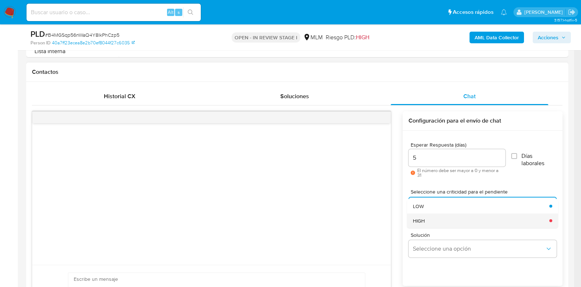
click at [422, 217] on span "HIGH" at bounding box center [419, 220] width 12 height 7
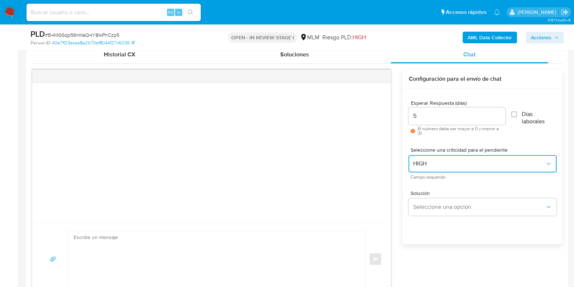
scroll to position [409, 0]
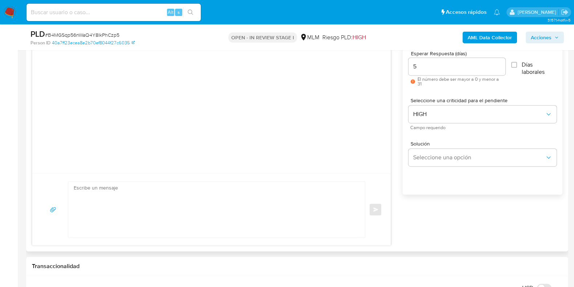
click at [261, 203] on textarea at bounding box center [215, 209] width 282 height 56
paste textarea "Estimado Jovanni Alfaro Alonzo. Te comunicamos que se ha identificado un cambio…"
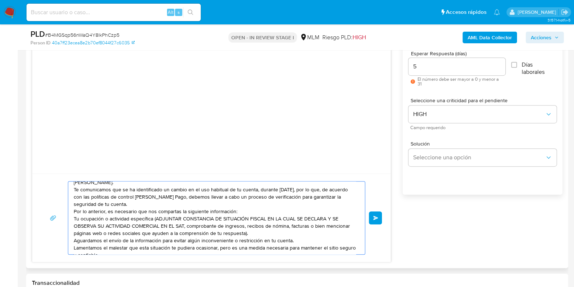
scroll to position [0, 0]
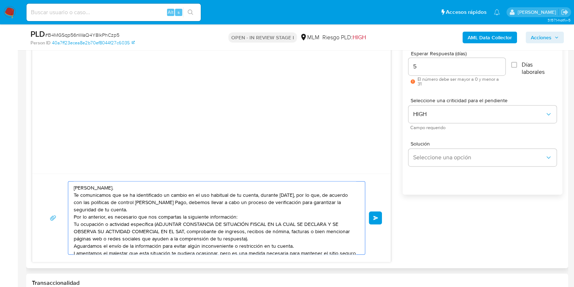
click at [155, 188] on textarea "Estimado Jovanni Alfaro Alonzo. Te comunicamos que se ha identificado un cambio…" at bounding box center [215, 217] width 282 height 73
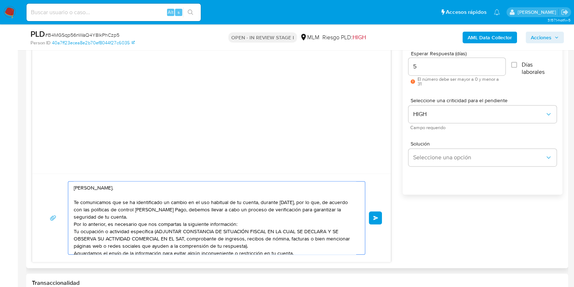
drag, startPoint x: 133, startPoint y: 215, endPoint x: 73, endPoint y: 202, distance: 61.3
click at [73, 202] on div "Estimado Jovanni Alfaro Alonzo. Te comunicamos que se ha identificado un cambio…" at bounding box center [214, 217] width 293 height 73
paste textarea "entamos que debemos llevar a cabo un proceso de verificación de tu información …"
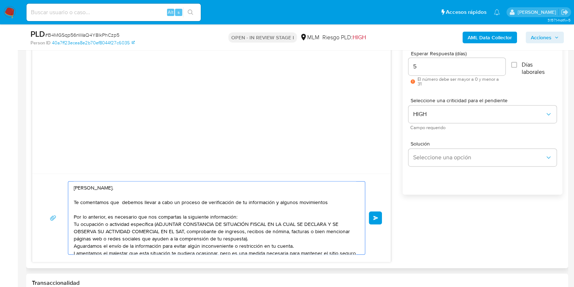
click at [329, 201] on textarea "Estimado Jovanni Alfaro Alonzo. Te comentamos que debemos llevar a cabo un proc…" at bounding box center [215, 217] width 282 height 73
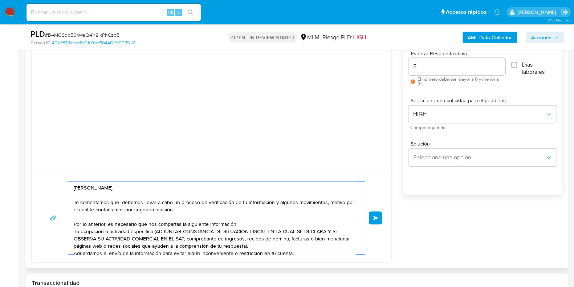
scroll to position [27, 0]
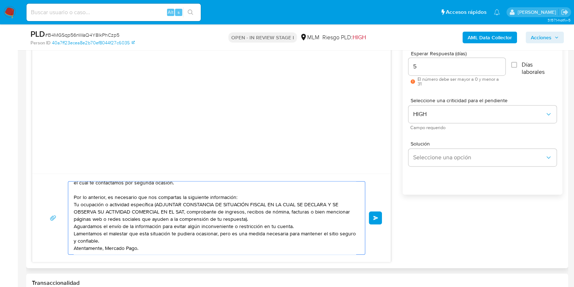
click at [237, 198] on textarea "Estimado Jovanni Alfaro Alonzo. Te comentamos que debemos llevar a cabo un proc…" at bounding box center [215, 217] width 282 height 73
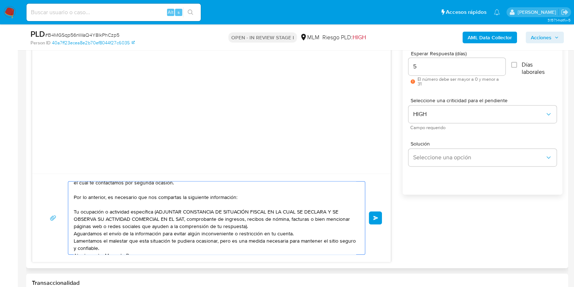
click at [74, 211] on textarea "Estimado Jovanni Alfaro Alonzo. Te comentamos que debemos llevar a cabo un proc…" at bounding box center [215, 217] width 282 height 73
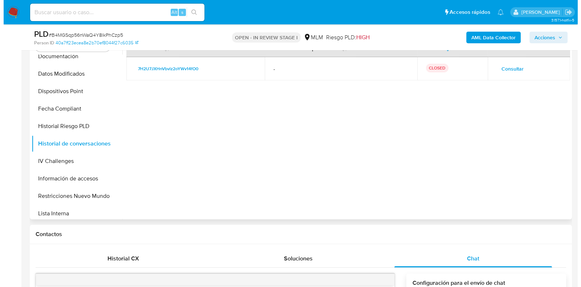
scroll to position [90, 0]
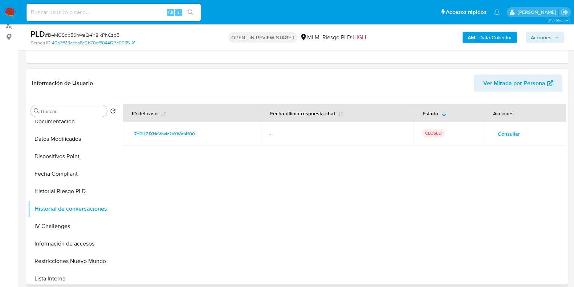
click at [507, 134] on span "Consultar" at bounding box center [509, 134] width 22 height 10
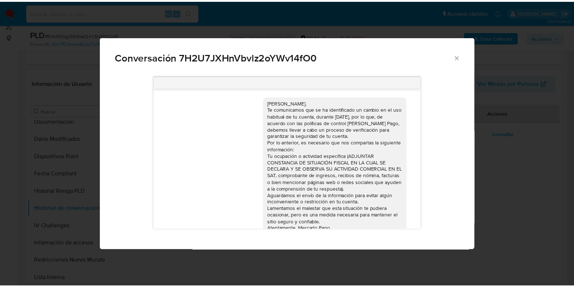
scroll to position [19, 0]
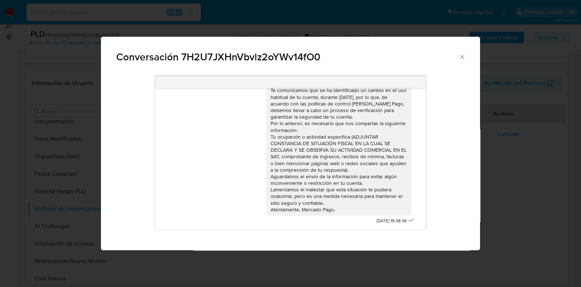
click at [461, 58] on icon "Cerrar" at bounding box center [462, 57] width 4 height 4
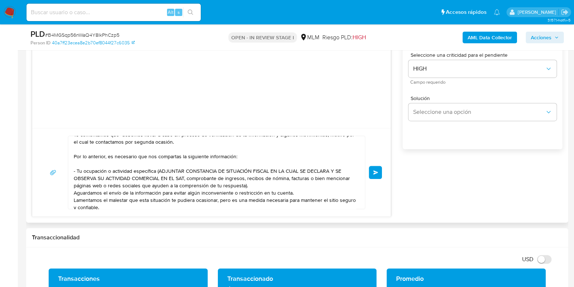
scroll to position [34, 0]
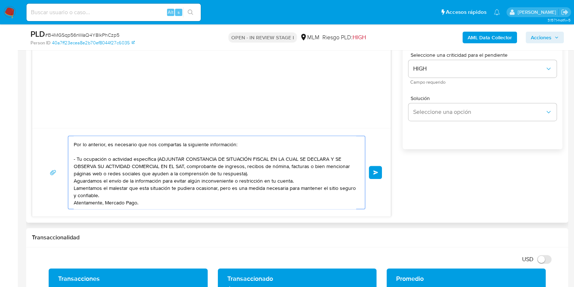
click at [249, 175] on textarea "Estimado Jovanni Alfaro Alonzo. Te comentamos que debemos llevar a cabo un proc…" at bounding box center [215, 172] width 282 height 73
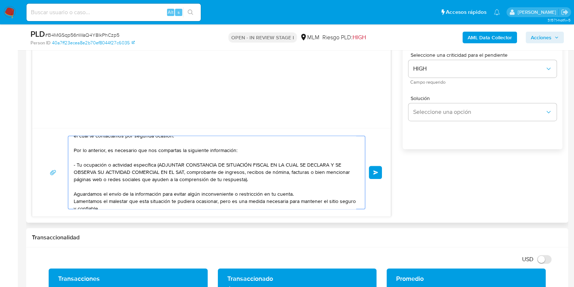
scroll to position [41, 0]
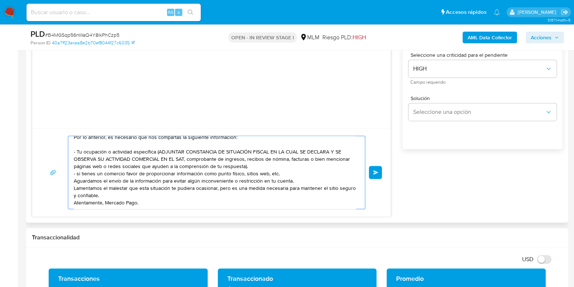
click at [282, 173] on textarea "Estimado Jovanni Alfaro Alonzo. Te comentamos que debemos llevar a cabo un proc…" at bounding box center [215, 172] width 282 height 73
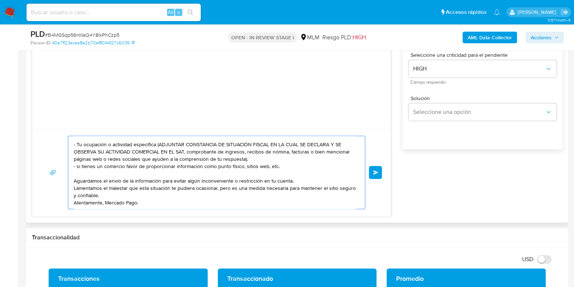
scroll to position [3, 0]
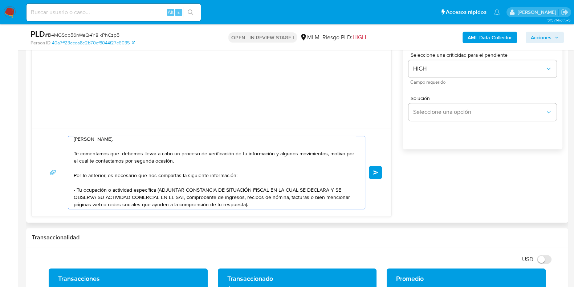
drag, startPoint x: 232, startPoint y: 153, endPoint x: 208, endPoint y: 155, distance: 24.4
click at [208, 155] on textarea "Estimado Jovanni Alfaro Alonzo. Te comentamos que debemos llevar a cabo un proc…" at bounding box center [215, 172] width 282 height 73
click at [275, 154] on textarea "Estimado Jovanni Alfaro Alonzo. Te comentamos que debemos llevar a cabo un proc…" at bounding box center [215, 172] width 282 height 73
type textarea "Estimado Jovanni Alfaro Alonzo. Te comentamos que debemos llevar a cabo un proc…"
click at [370, 170] on button "Enviar" at bounding box center [375, 172] width 13 height 13
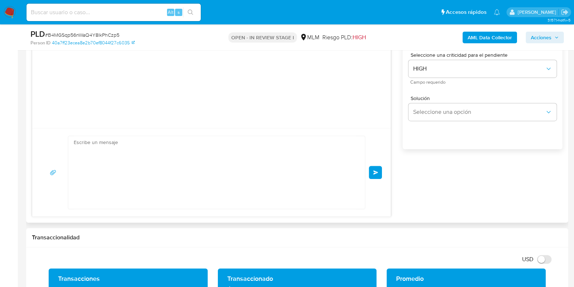
scroll to position [52, 0]
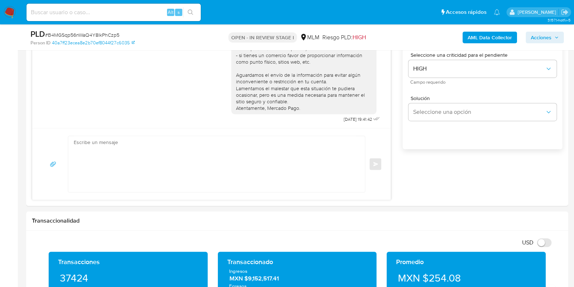
click at [101, 36] on span "# B4MGSqp56nWaQ4Y8lkPhCzp5" at bounding box center [82, 34] width 74 height 7
copy span "B4MGSqp56nWaQ4Y8lkPhCzp5"
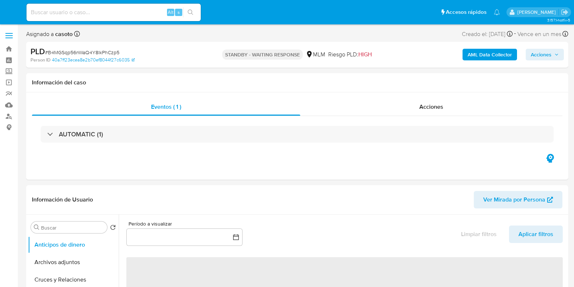
select select "10"
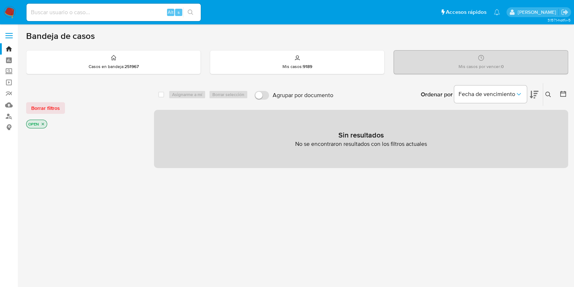
click at [546, 96] on icon at bounding box center [549, 95] width 6 height 6
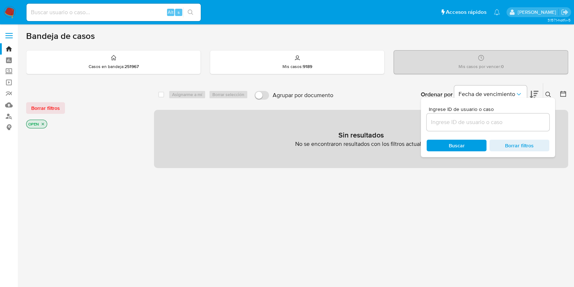
click at [497, 123] on input at bounding box center [488, 121] width 123 height 9
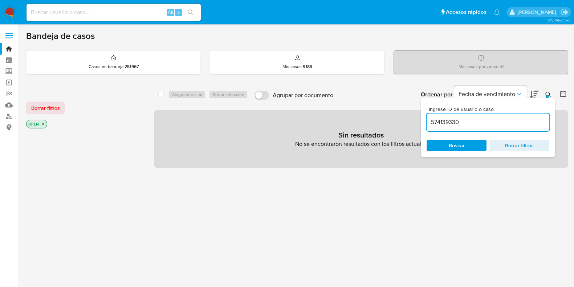
type input "574139330"
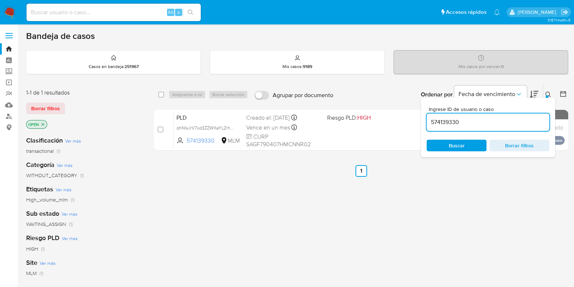
click at [550, 92] on icon at bounding box center [549, 95] width 6 height 6
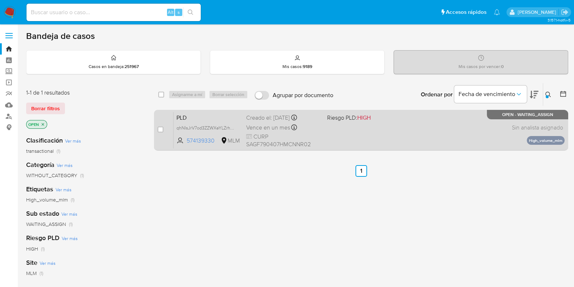
click at [461, 132] on div "PLD qhNIsJrV7od3ZZWXeYLZrhyq 574139330 MLM Riesgo PLD: HIGH Creado el: [DATE] C…" at bounding box center [369, 130] width 391 height 37
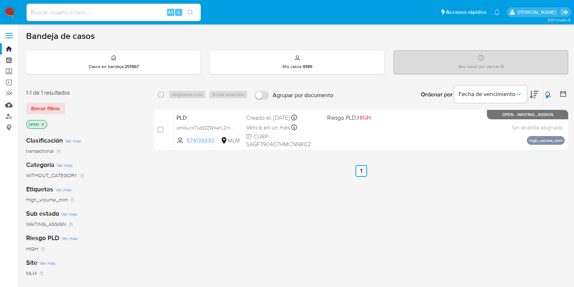
click at [9, 104] on link "Mulan" at bounding box center [43, 104] width 86 height 11
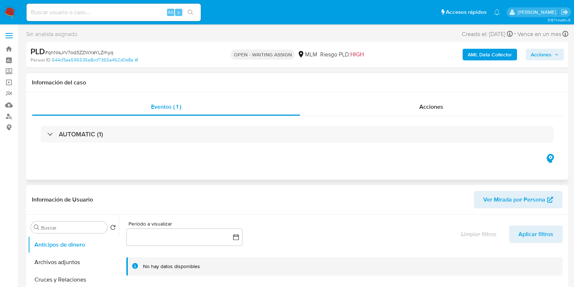
select select "10"
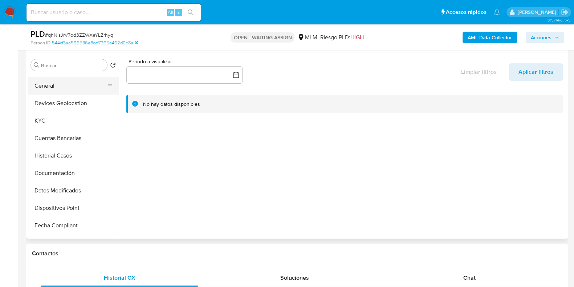
scroll to position [90, 0]
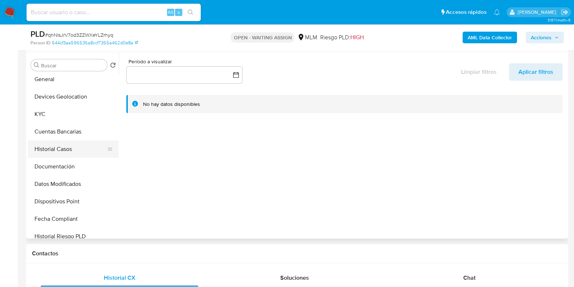
click at [58, 146] on button "Historial Casos" at bounding box center [70, 148] width 85 height 17
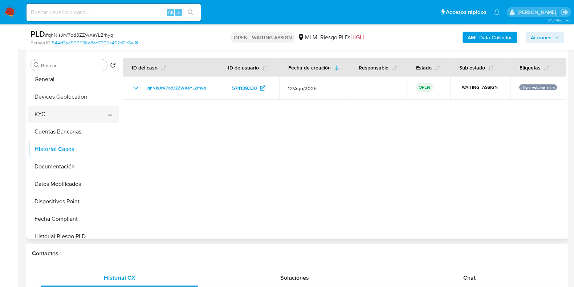
click at [49, 107] on button "KYC" at bounding box center [70, 113] width 85 height 17
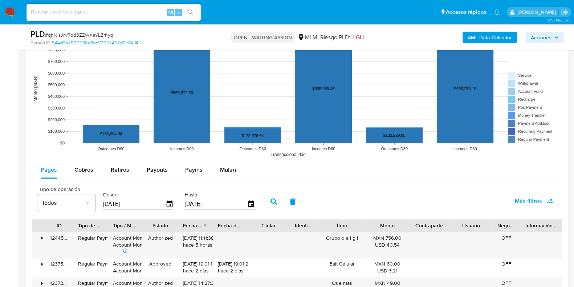
scroll to position [681, 0]
click at [81, 170] on span "Cobros" at bounding box center [83, 169] width 19 height 8
select select "10"
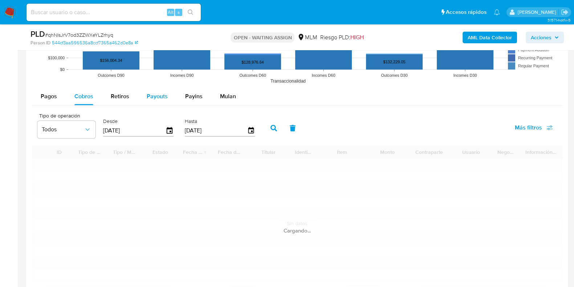
scroll to position [863, 0]
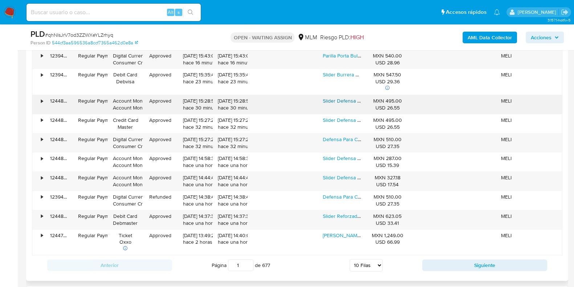
click at [351, 102] on link "Slider Defensa Stunt Rojo Para Motocicleta Italika 125z 200z" at bounding box center [390, 100] width 135 height 7
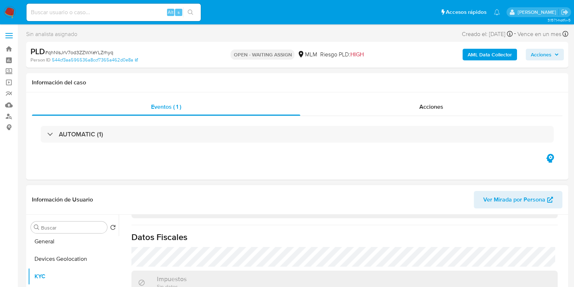
scroll to position [181, 0]
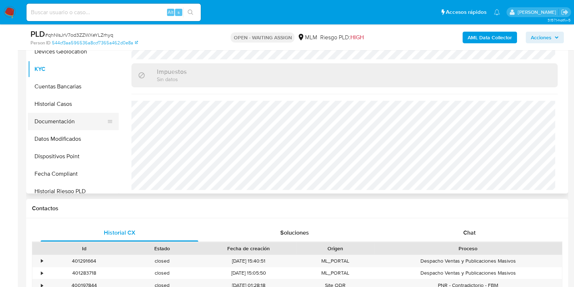
click at [66, 120] on button "Documentación" at bounding box center [70, 121] width 85 height 17
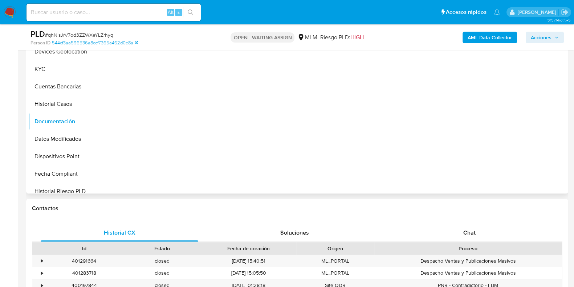
scroll to position [0, 0]
click at [159, 68] on button "Prueba de domicilio" at bounding box center [173, 61] width 100 height 19
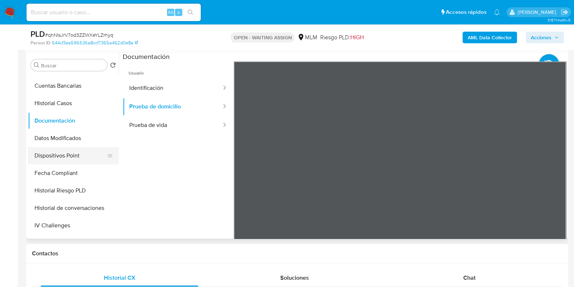
scroll to position [90, 0]
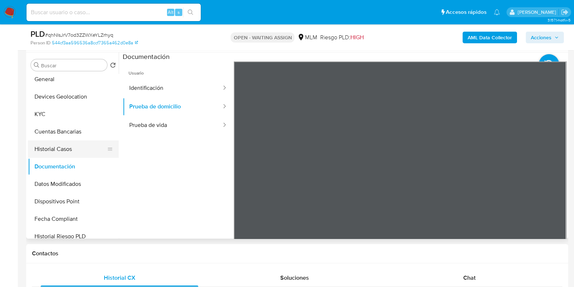
click at [53, 152] on button "Historial Casos" at bounding box center [70, 148] width 85 height 17
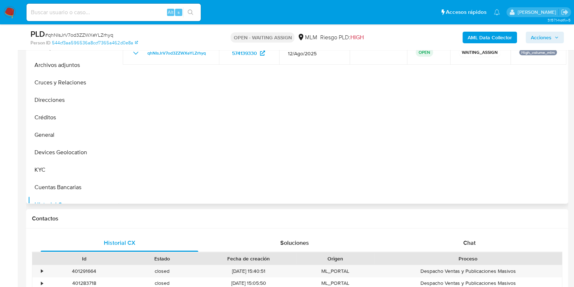
scroll to position [181, 0]
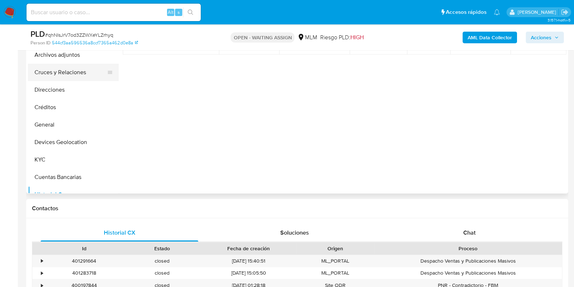
click at [74, 75] on button "Cruces y Relaciones" at bounding box center [70, 72] width 85 height 17
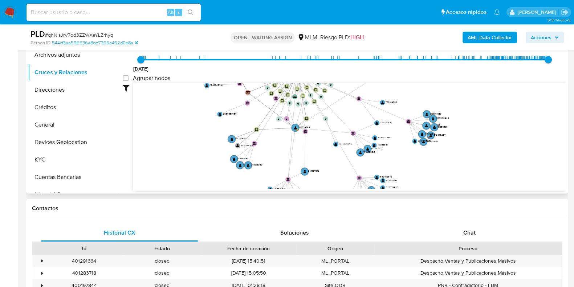
drag, startPoint x: 462, startPoint y: 145, endPoint x: 436, endPoint y: 95, distance: 56.1
click at [436, 95] on icon "device-68289988e35075fa3e315e86  user-574139330  574139330 D device-6838a2ce2…" at bounding box center [349, 135] width 433 height 105
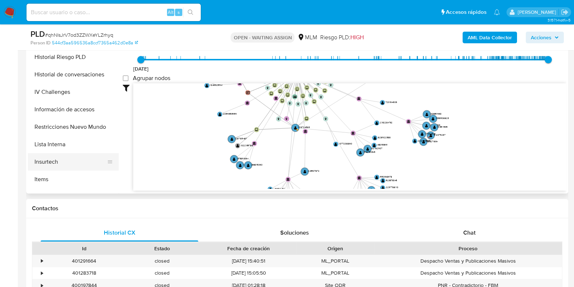
scroll to position [227, 0]
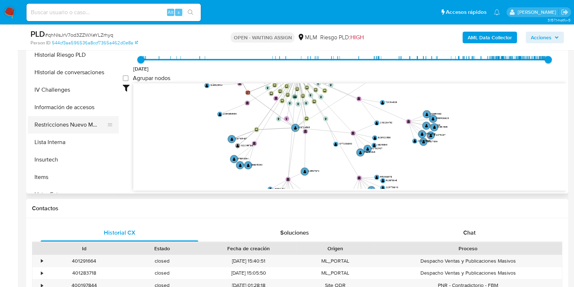
click at [78, 129] on button "Restricciones Nuevo Mundo" at bounding box center [70, 124] width 85 height 17
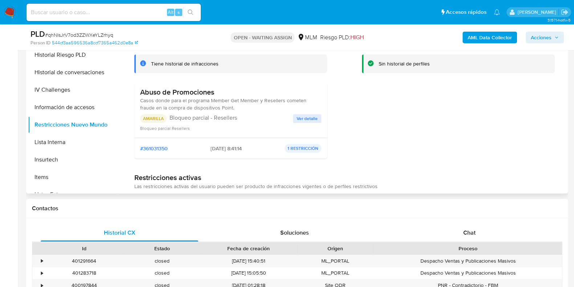
scroll to position [136, 0]
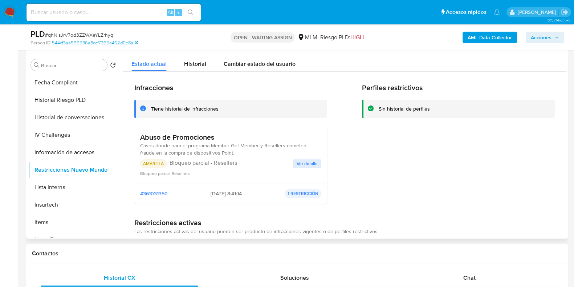
click at [311, 163] on span "Ver detalle" at bounding box center [307, 163] width 21 height 7
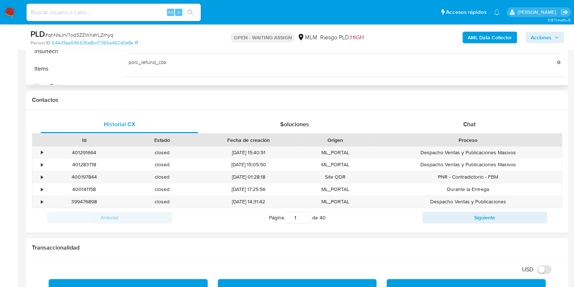
scroll to position [317, 0]
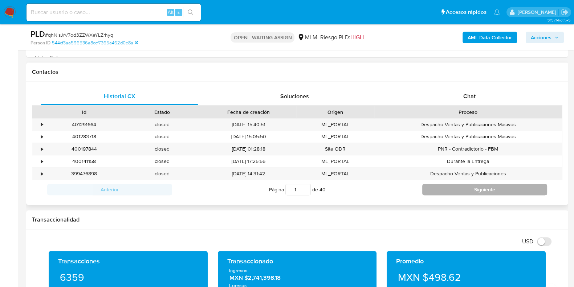
click at [490, 185] on button "Siguiente" at bounding box center [484, 189] width 125 height 12
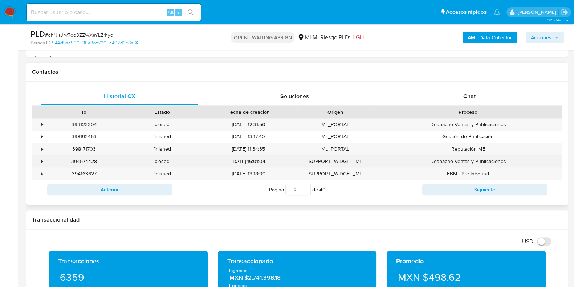
click at [39, 156] on div "•" at bounding box center [38, 161] width 13 height 12
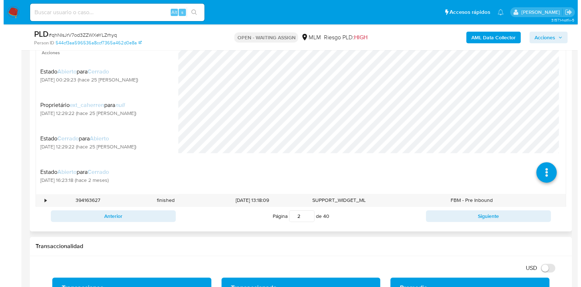
scroll to position [454, 0]
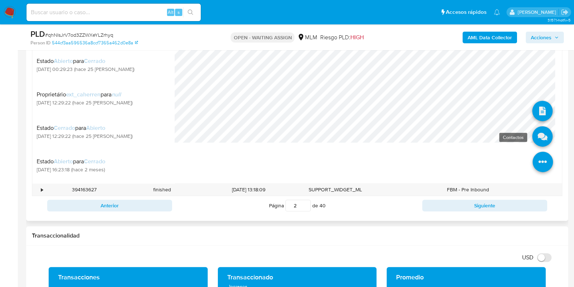
click at [541, 139] on icon at bounding box center [543, 136] width 20 height 20
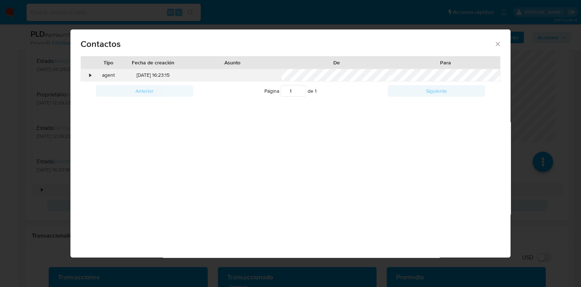
click at [88, 77] on div "•" at bounding box center [87, 75] width 13 height 12
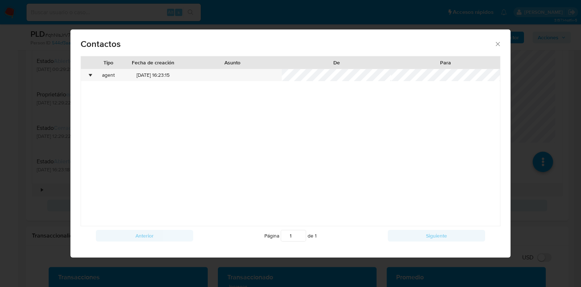
drag, startPoint x: 498, startPoint y: 45, endPoint x: 494, endPoint y: 55, distance: 10.0
click at [498, 46] on icon "close" at bounding box center [497, 43] width 7 height 7
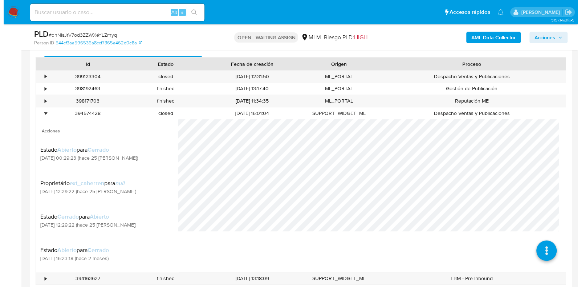
scroll to position [317, 0]
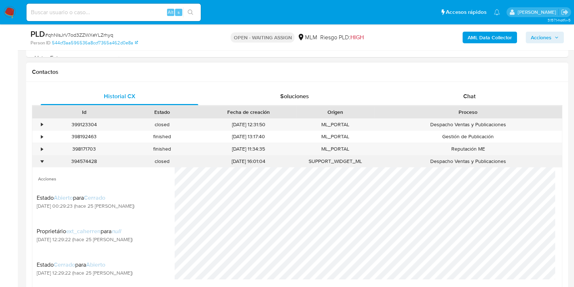
drag, startPoint x: 43, startPoint y: 163, endPoint x: 37, endPoint y: 133, distance: 30.7
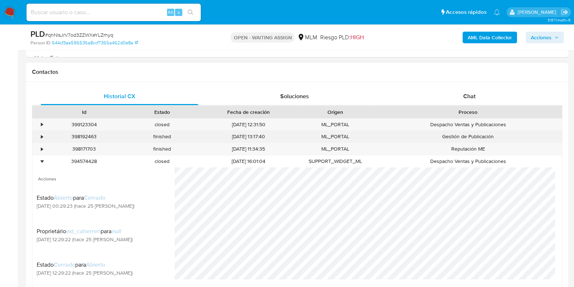
click at [43, 162] on div "•" at bounding box center [38, 161] width 13 height 12
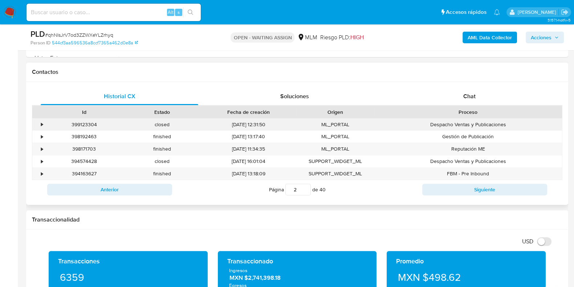
click at [37, 124] on div "•" at bounding box center [38, 124] width 13 height 12
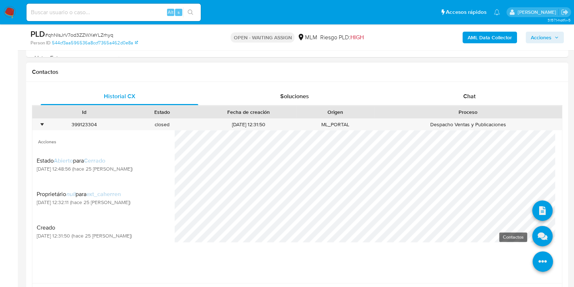
click at [533, 239] on icon at bounding box center [543, 236] width 20 height 20
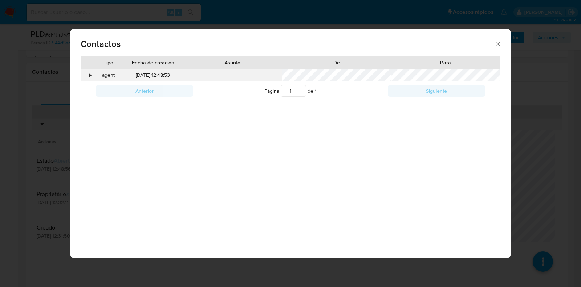
click at [85, 75] on div "•" at bounding box center [87, 75] width 13 height 12
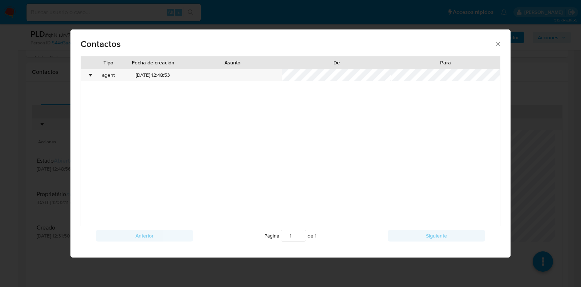
click at [499, 41] on icon "close" at bounding box center [497, 43] width 7 height 7
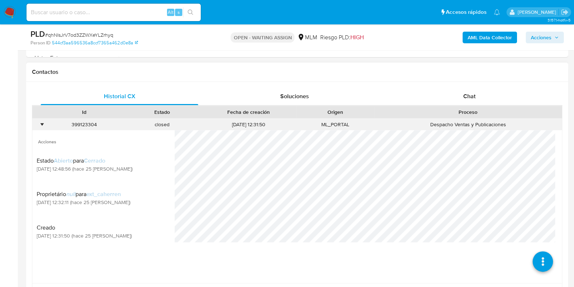
click at [41, 126] on div "•" at bounding box center [42, 124] width 2 height 7
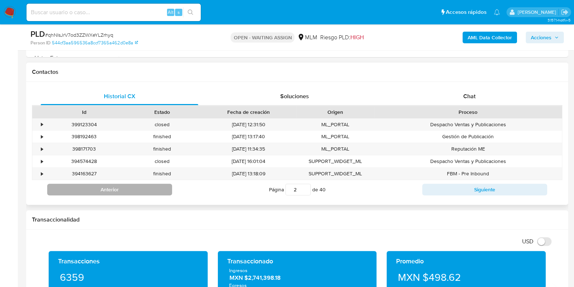
click at [93, 187] on button "Anterior" at bounding box center [109, 189] width 125 height 12
type input "1"
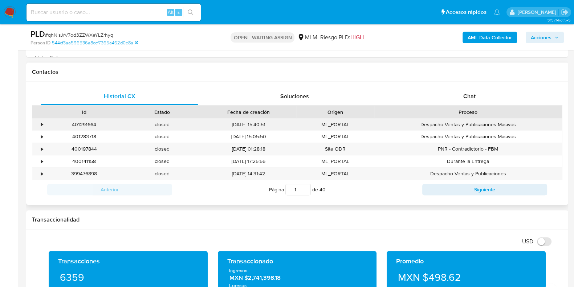
click at [38, 122] on div "•" at bounding box center [38, 124] width 13 height 12
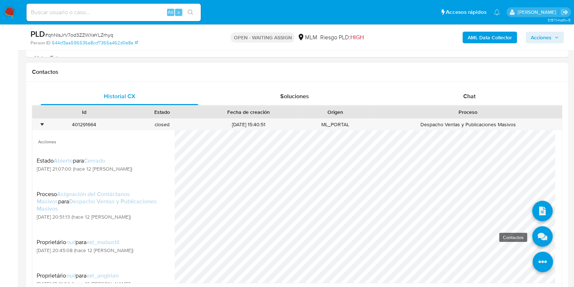
click at [538, 240] on icon at bounding box center [543, 236] width 20 height 20
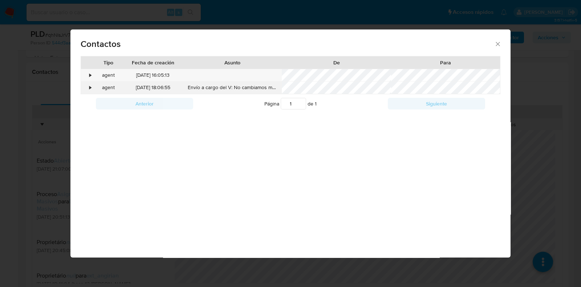
click at [91, 88] on div "•" at bounding box center [91, 87] width 2 height 7
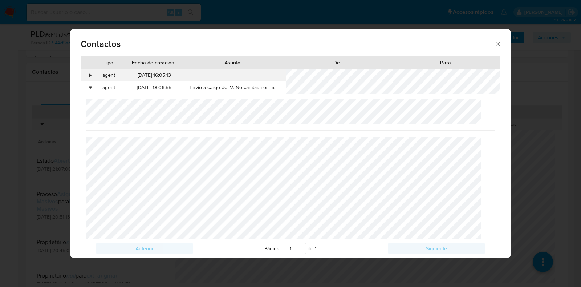
click at [91, 75] on div "•" at bounding box center [91, 75] width 2 height 7
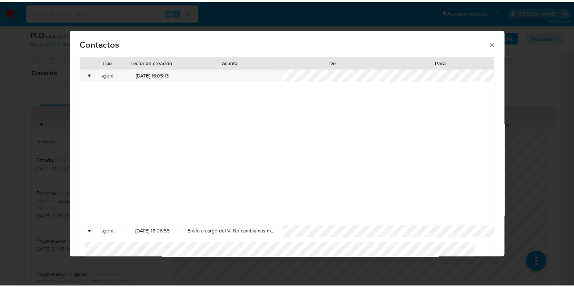
scroll to position [0, 0]
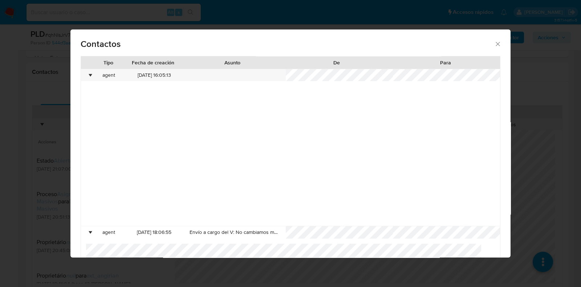
click at [494, 46] on icon "close" at bounding box center [497, 43] width 7 height 7
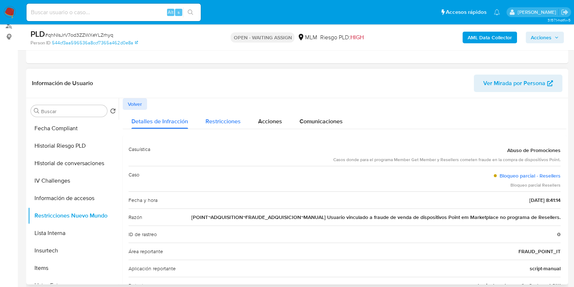
click at [223, 122] on span "Restricciones" at bounding box center [223, 121] width 35 height 8
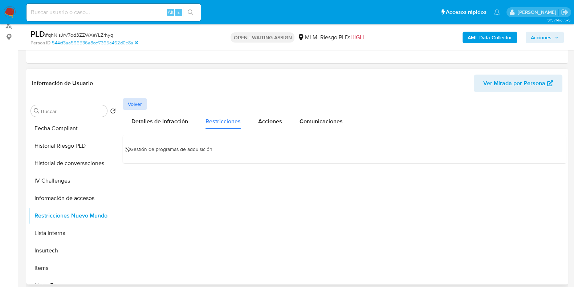
click at [142, 106] on span "Volver" at bounding box center [135, 104] width 14 height 10
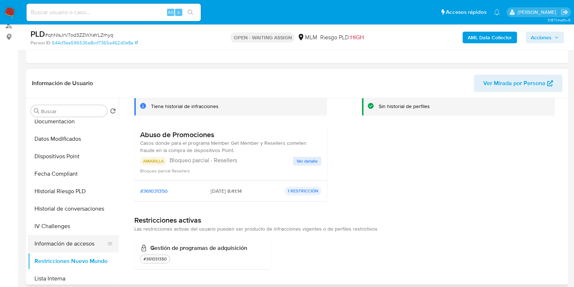
scroll to position [136, 0]
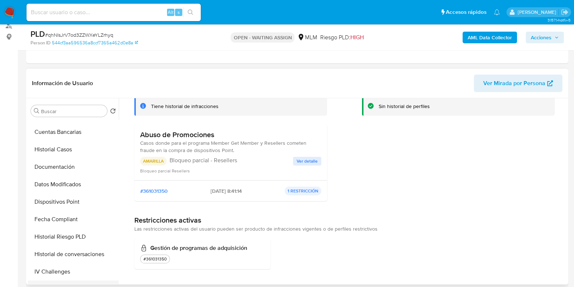
click at [78, 202] on button "Dispositivos Point" at bounding box center [73, 201] width 91 height 17
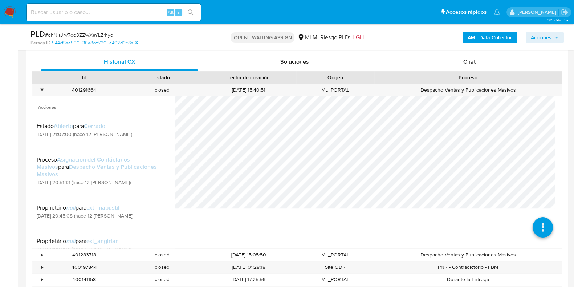
scroll to position [272, 0]
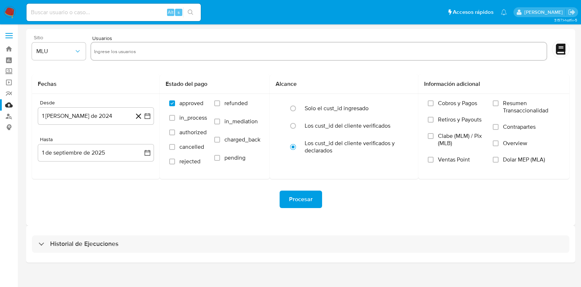
click at [46, 60] on div "Sitio MLU" at bounding box center [59, 49] width 54 height 28
click at [53, 54] on span "MLU" at bounding box center [55, 51] width 38 height 7
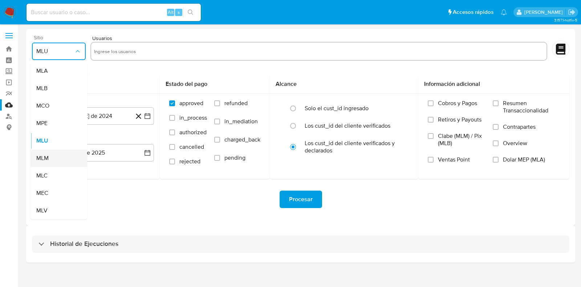
click at [46, 159] on span "MLM" at bounding box center [42, 157] width 12 height 7
click at [86, 120] on button "1 [PERSON_NAME] de 2024" at bounding box center [96, 115] width 116 height 17
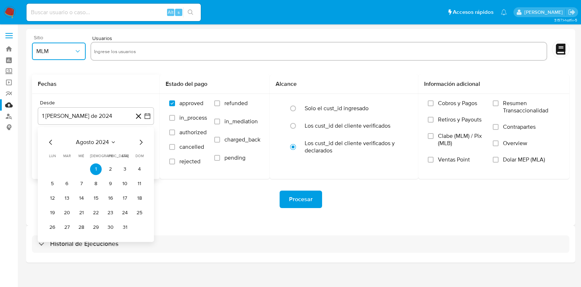
click at [111, 143] on icon "Seleccionar mes y año" at bounding box center [113, 142] width 6 height 6
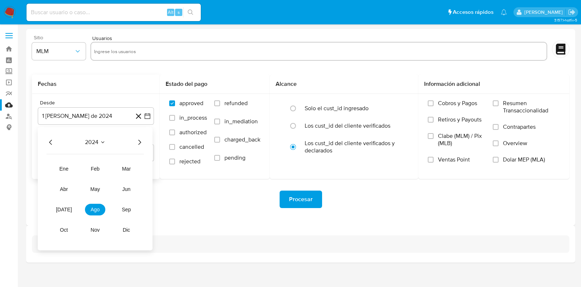
click at [142, 142] on icon "Año siguiente" at bounding box center [139, 142] width 9 height 9
click at [95, 170] on span "feb" at bounding box center [95, 169] width 9 height 6
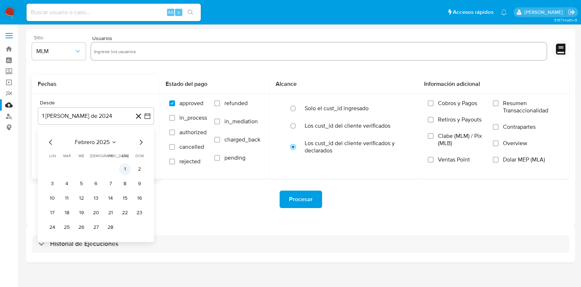
click at [121, 171] on button "1" at bounding box center [125, 169] width 12 height 12
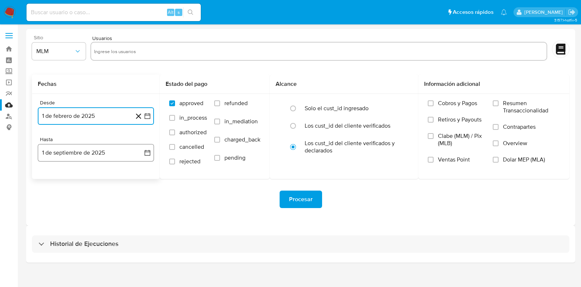
click at [77, 154] on button "1 de septiembre de 2025" at bounding box center [96, 152] width 116 height 17
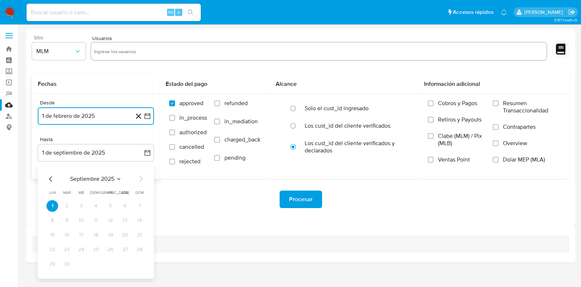
drag, startPoint x: 49, startPoint y: 174, endPoint x: 52, endPoint y: 178, distance: 5.4
click at [50, 176] on icon "Mes anterior" at bounding box center [50, 178] width 9 height 9
click at [53, 178] on icon "Mes anterior" at bounding box center [50, 178] width 9 height 9
click at [100, 262] on button "31" at bounding box center [96, 264] width 12 height 12
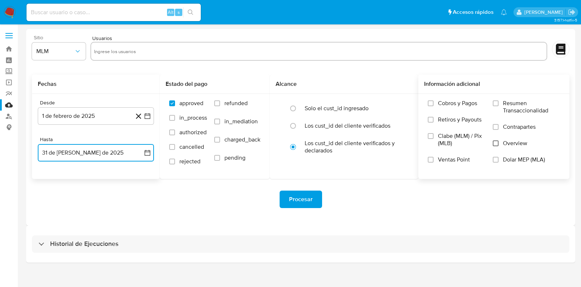
click at [494, 141] on input "Overview" at bounding box center [496, 143] width 6 height 6
click at [147, 50] on input "text" at bounding box center [319, 51] width 450 height 12
paste input "660869643"
type input "660869643"
paste input "698594396"
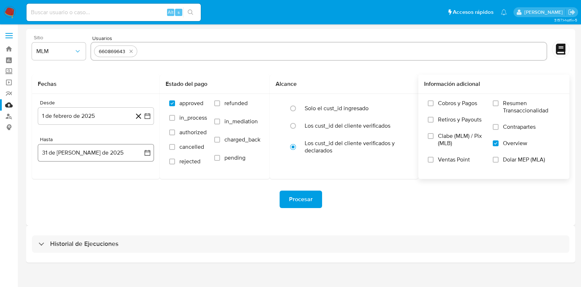
type input "698594396"
click at [294, 199] on span "Procesar" at bounding box center [301, 199] width 24 height 16
